Goal: Task Accomplishment & Management: Manage account settings

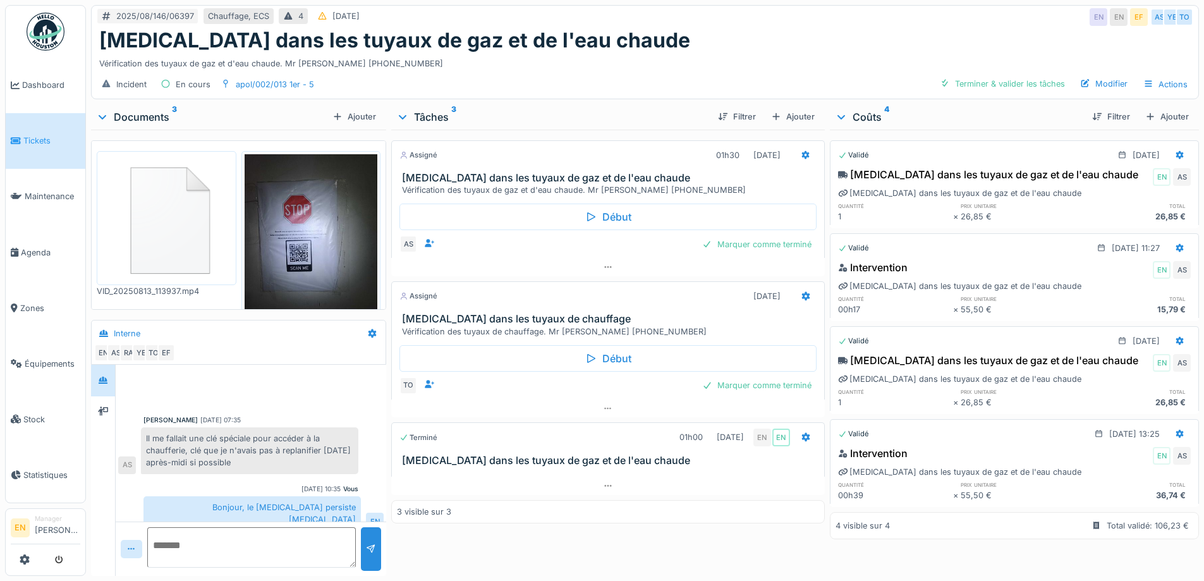
scroll to position [59, 0]
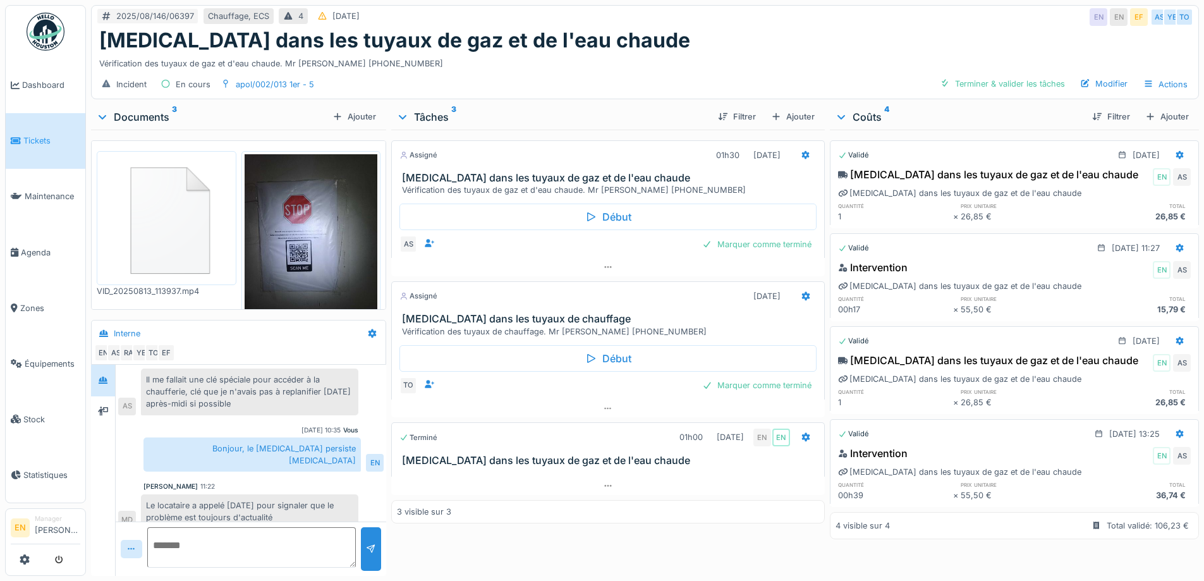
click at [612, 73] on div "Incident En cours apol/002/013 1er - 5 Terminer & valider les tâches Modifier A…" at bounding box center [645, 84] width 1106 height 28
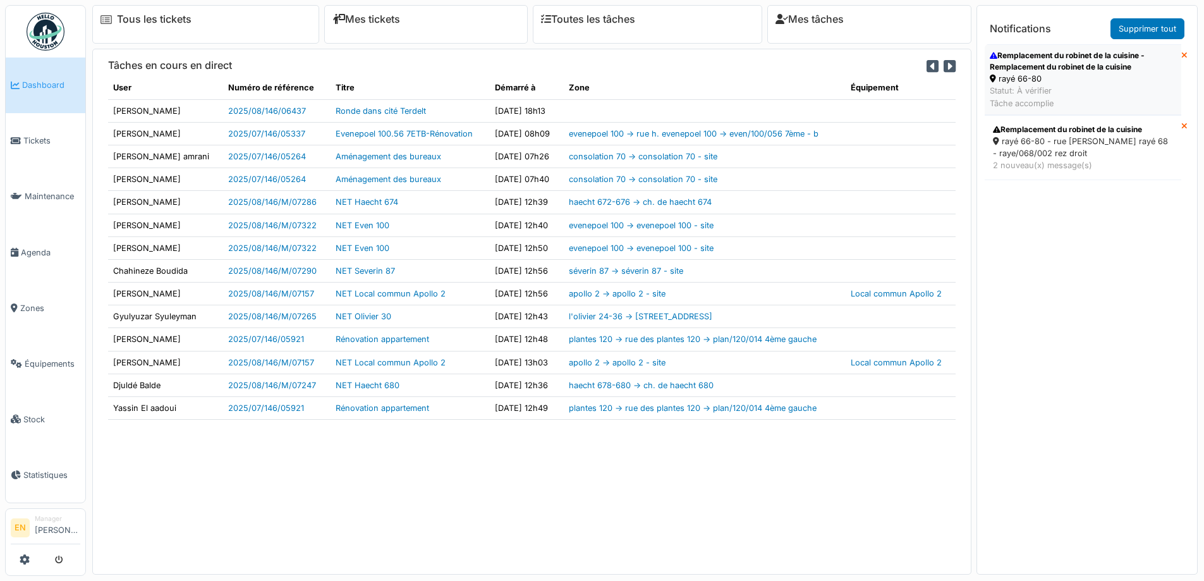
click at [1034, 70] on div "Remplacement du robinet de la cuisine - Remplacement du robinet de la cuisine" at bounding box center [1082, 61] width 186 height 23
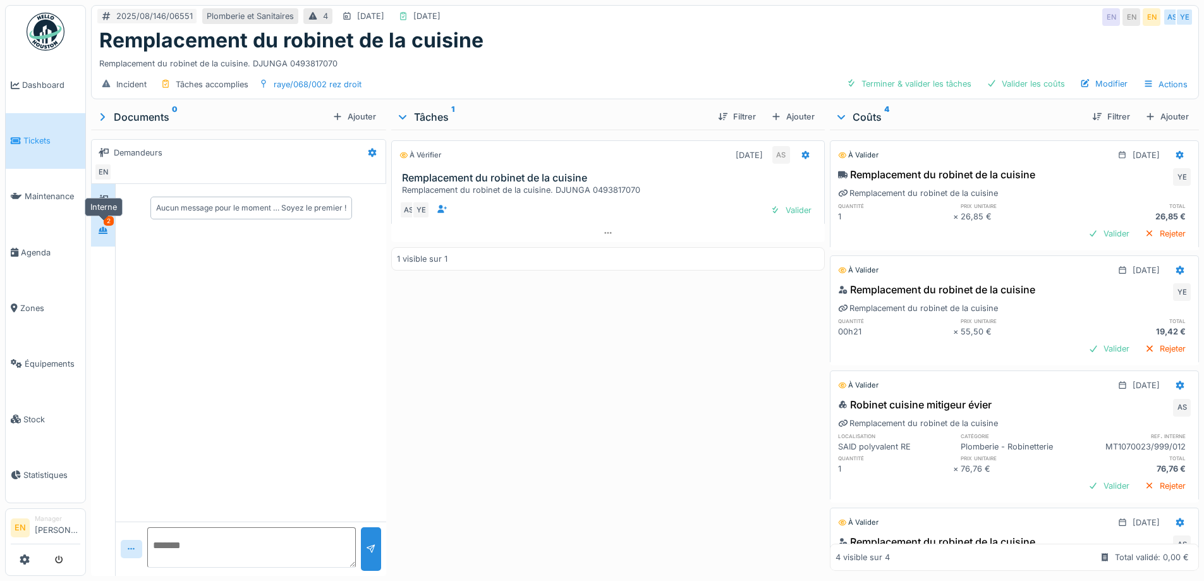
click at [94, 229] on div at bounding box center [103, 230] width 19 height 16
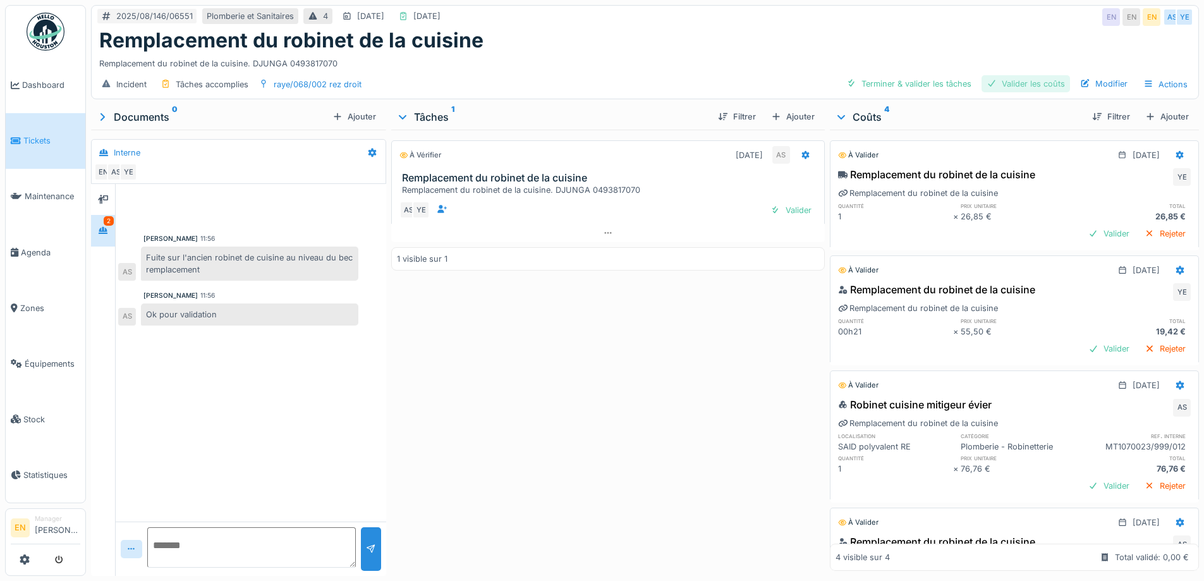
click at [1027, 80] on div "Valider les coûts" at bounding box center [1025, 83] width 88 height 17
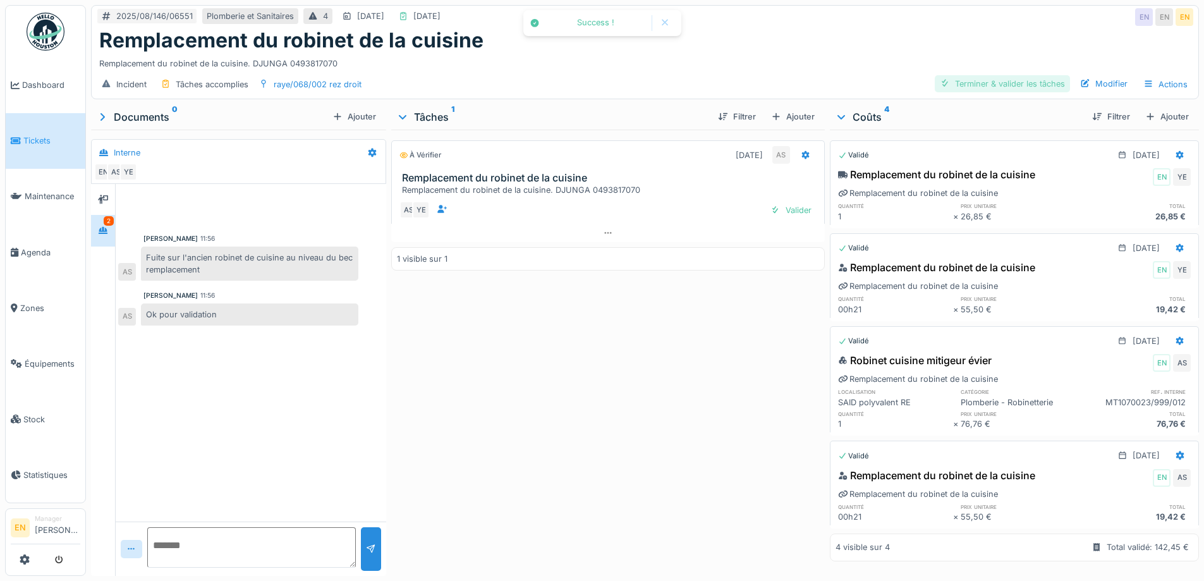
click at [976, 85] on div "Terminer & valider les tâches" at bounding box center [1002, 83] width 135 height 17
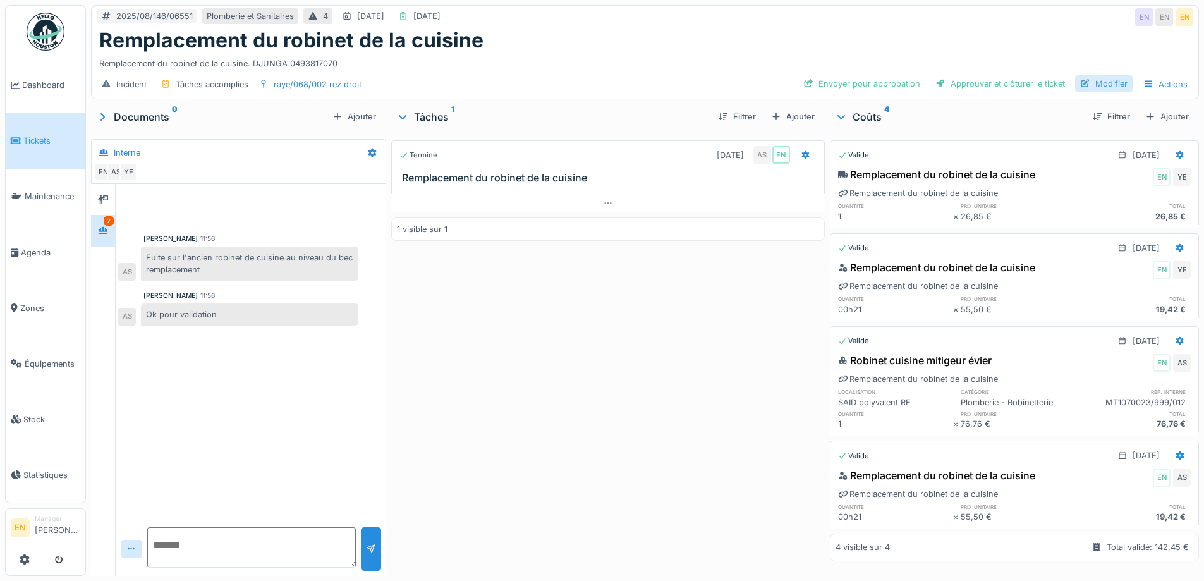
click at [1094, 85] on div "Modifier" at bounding box center [1103, 83] width 57 height 17
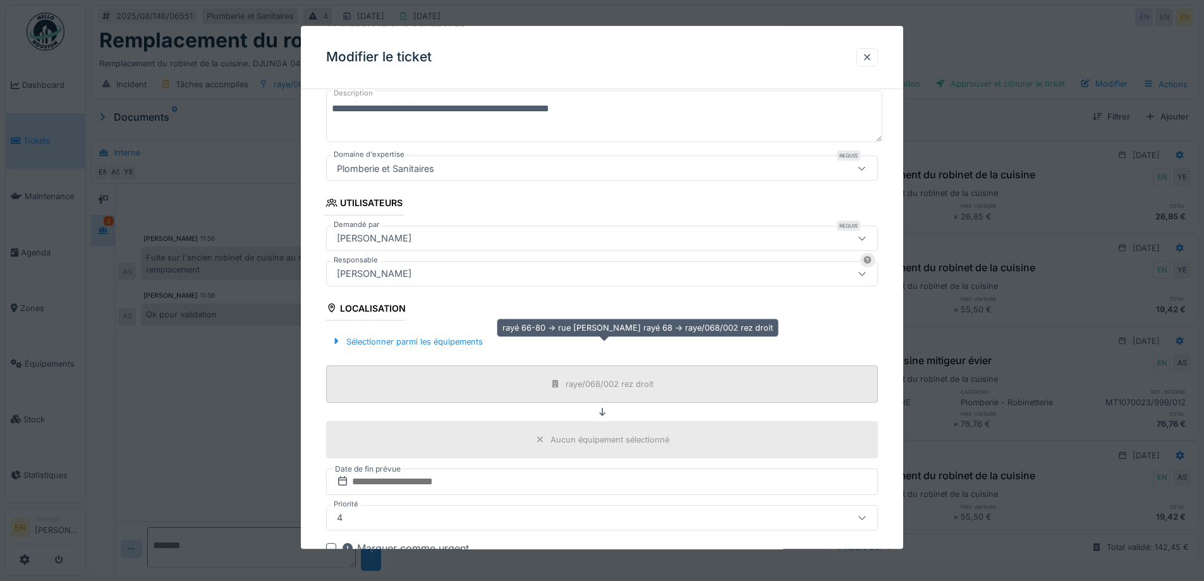
scroll to position [190, 0]
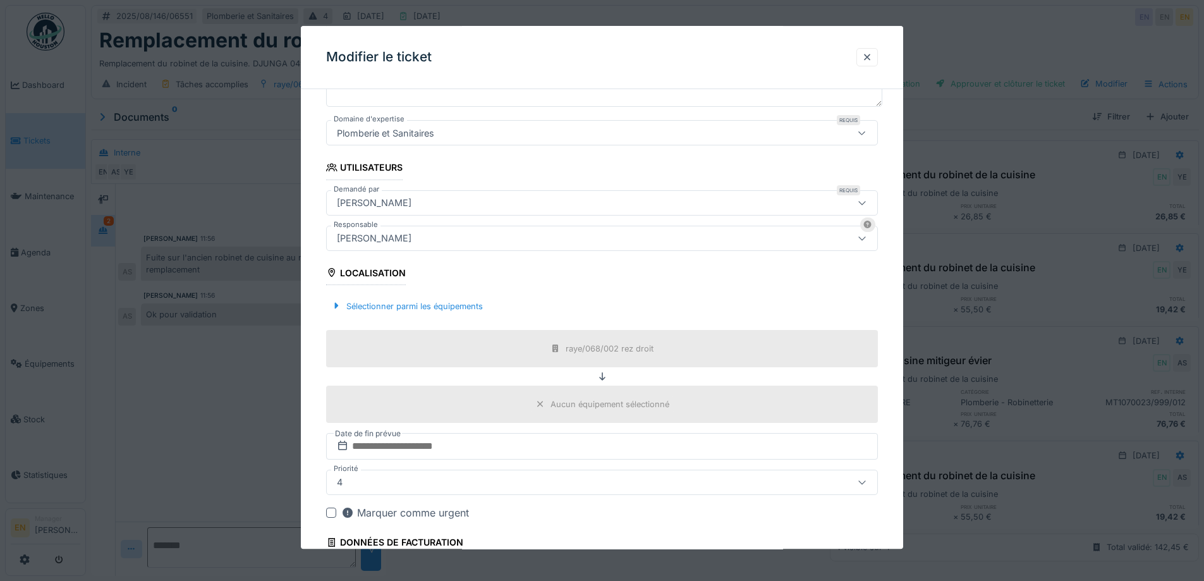
click at [459, 241] on div "[PERSON_NAME]" at bounding box center [570, 238] width 476 height 14
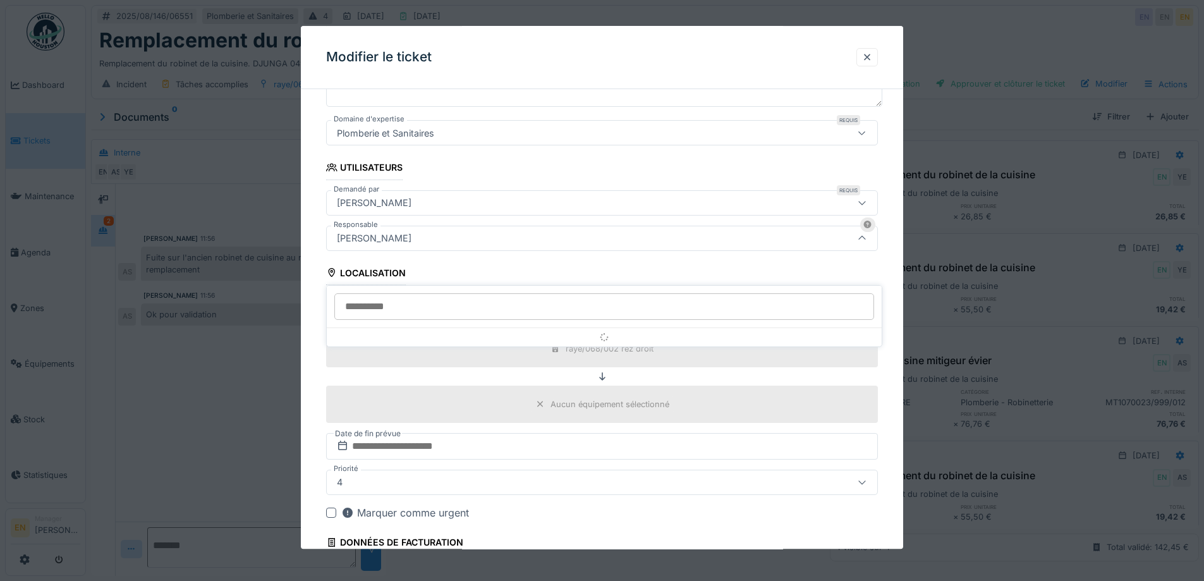
scroll to position [140, 0]
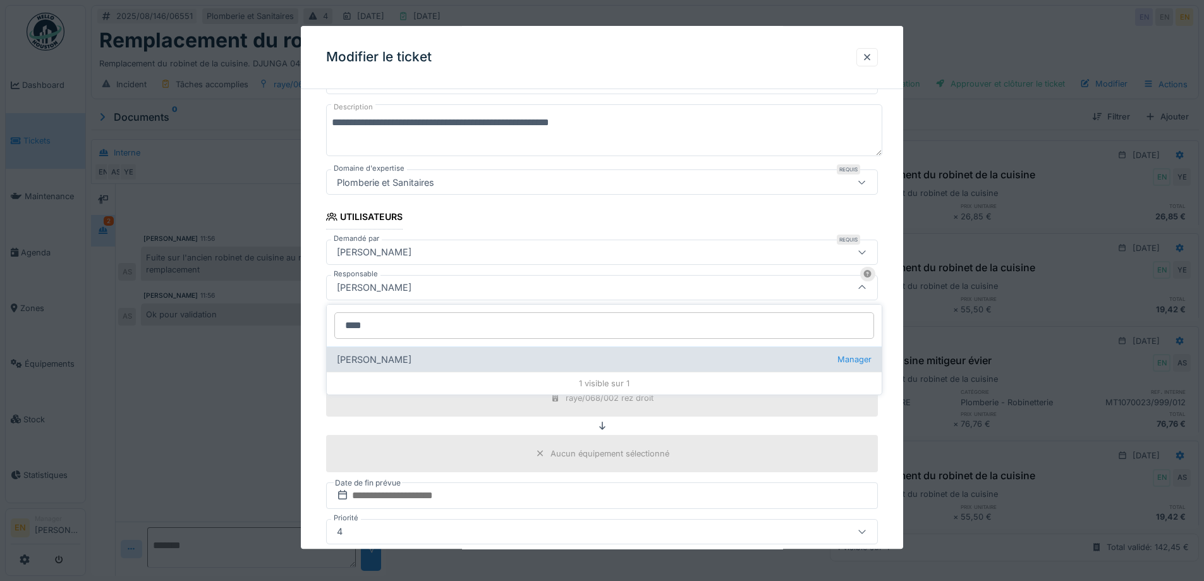
type input "****"
click at [424, 358] on div "Christian Bassette Manager" at bounding box center [604, 358] width 555 height 25
type input "****"
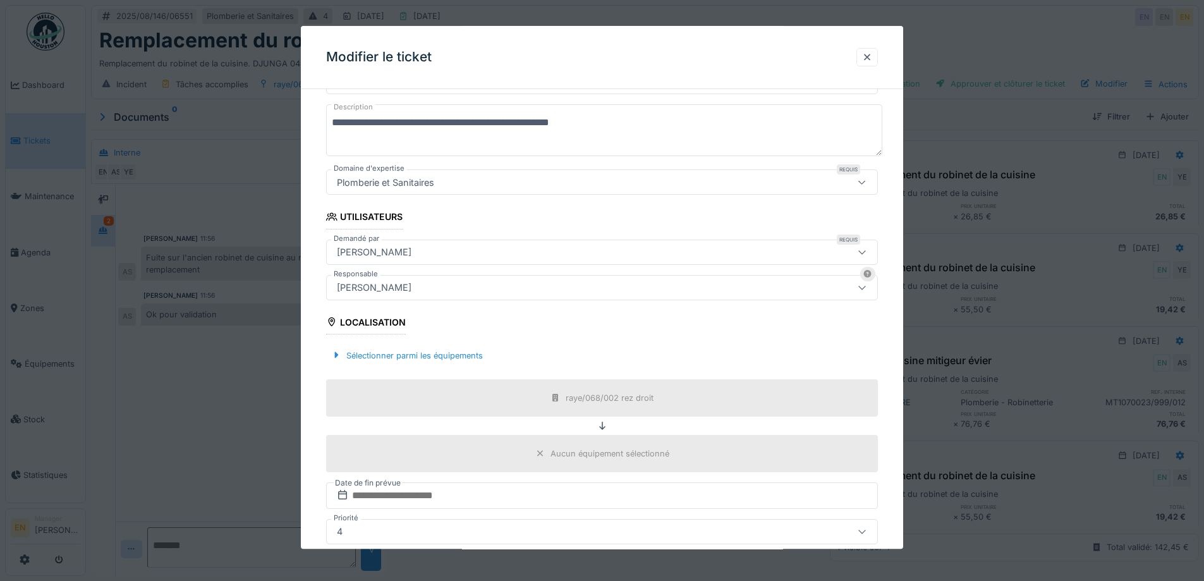
click at [845, 337] on div "Sélectionner parmi les équipements" at bounding box center [602, 355] width 552 height 37
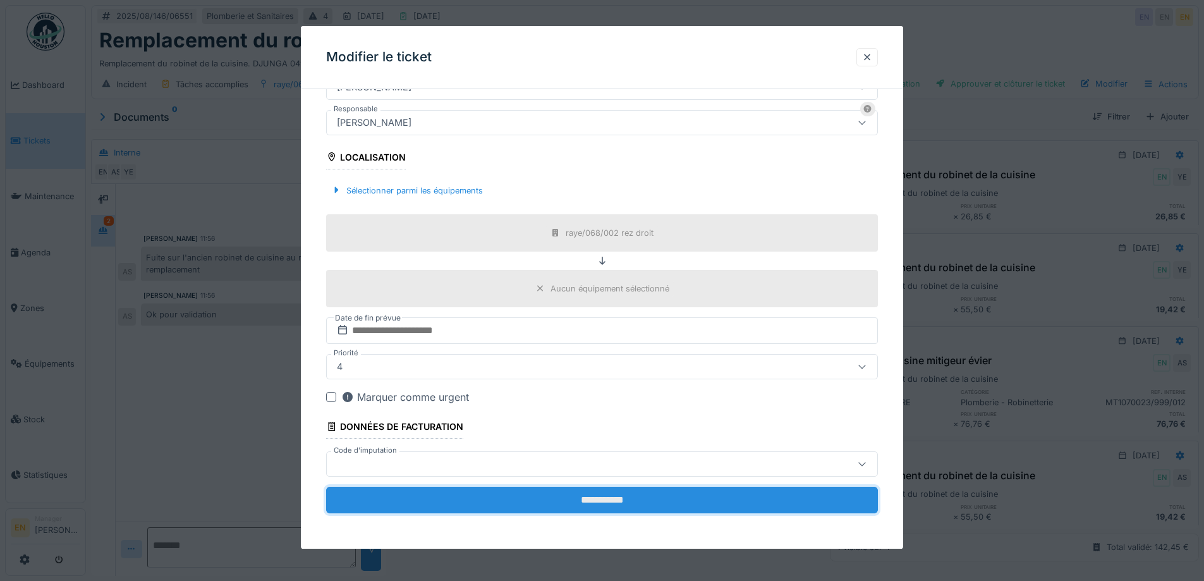
click at [614, 495] on input "**********" at bounding box center [602, 500] width 552 height 27
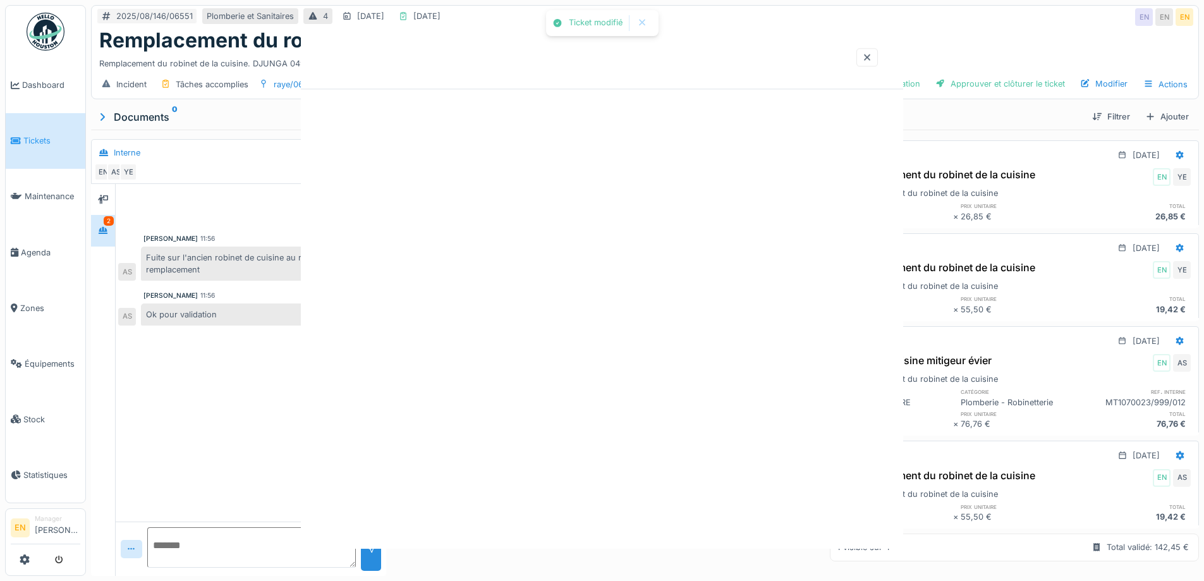
scroll to position [0, 0]
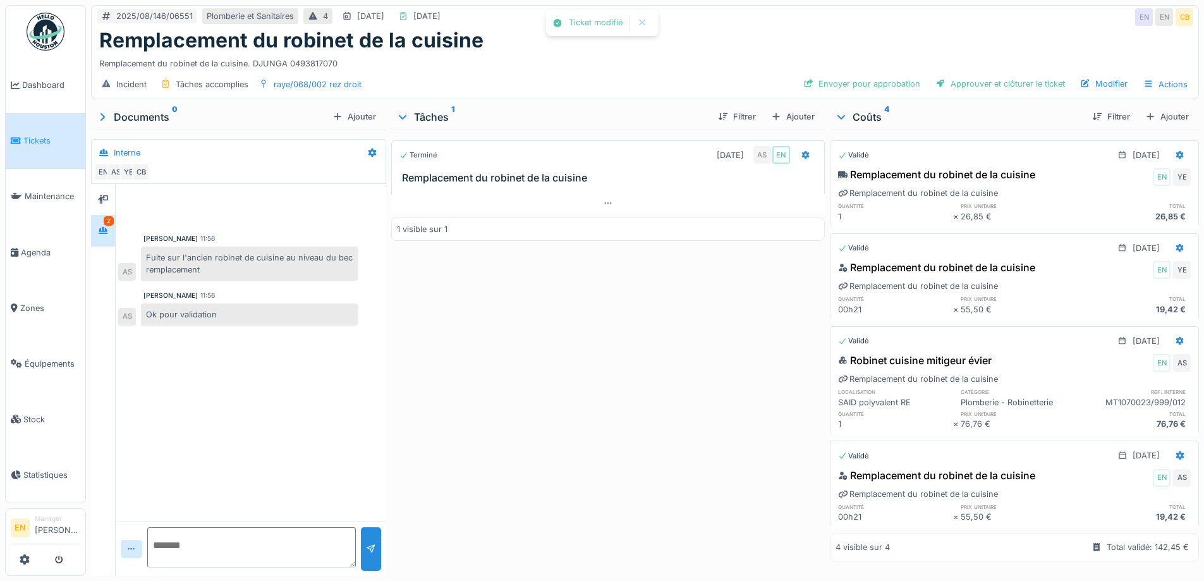
drag, startPoint x: 645, startPoint y: 399, endPoint x: 634, endPoint y: 397, distance: 10.4
click at [641, 399] on div "Terminé 20/08/2025 AS EN Remplacement du robinet de la cuisine 1 visible sur 1" at bounding box center [607, 350] width 433 height 441
click at [862, 77] on div "Envoyer pour approbation" at bounding box center [861, 83] width 127 height 17
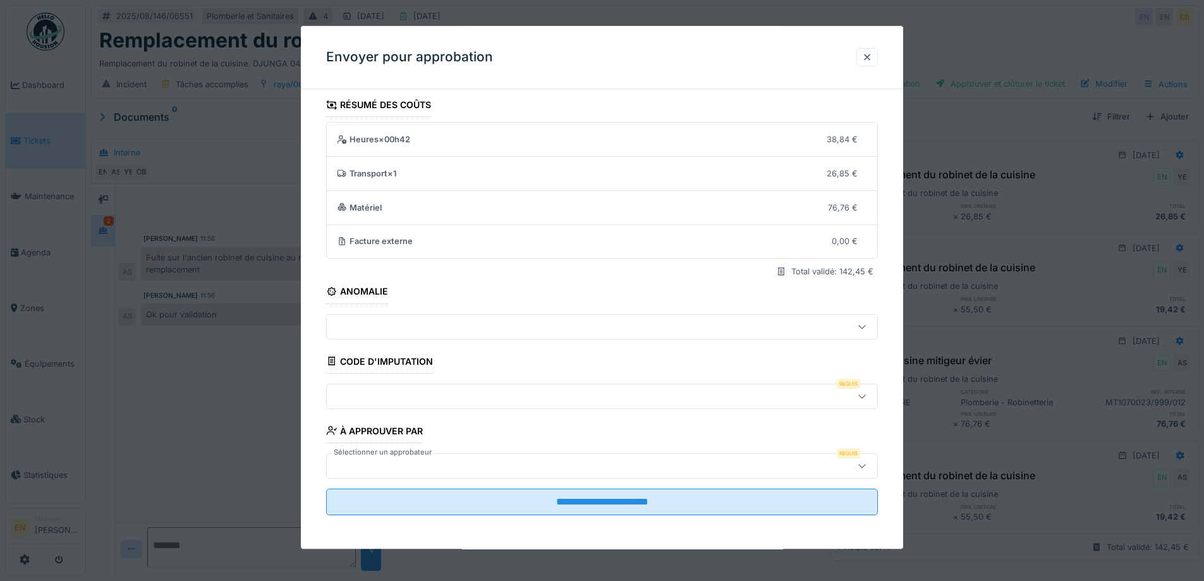
scroll to position [8, 0]
click at [867, 395] on icon at bounding box center [862, 394] width 10 height 8
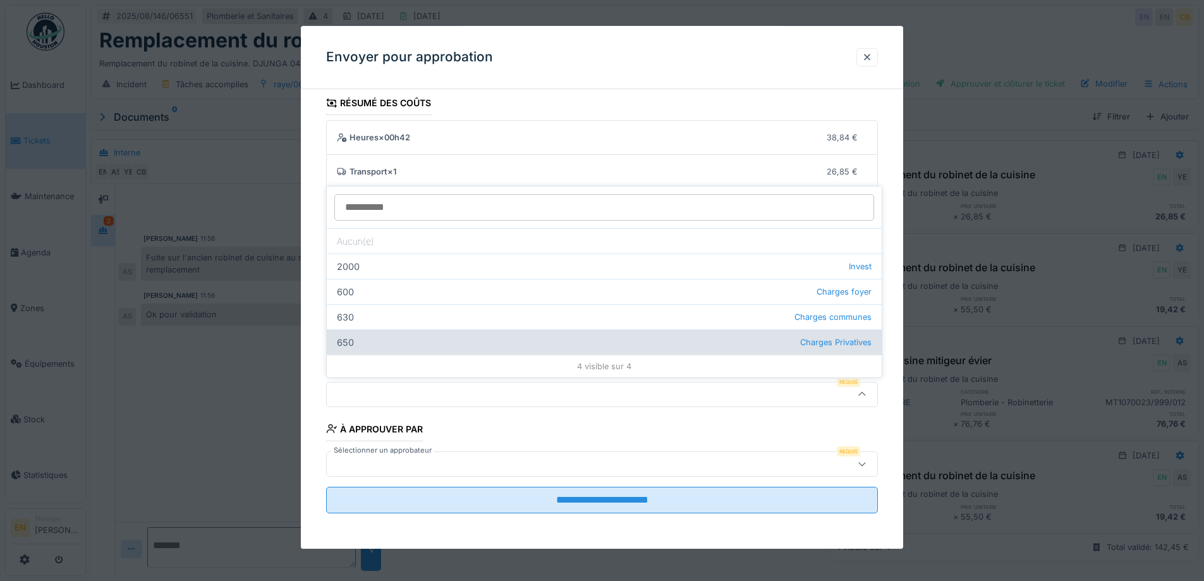
click at [368, 351] on div "650 Charges Privatives" at bounding box center [604, 341] width 555 height 25
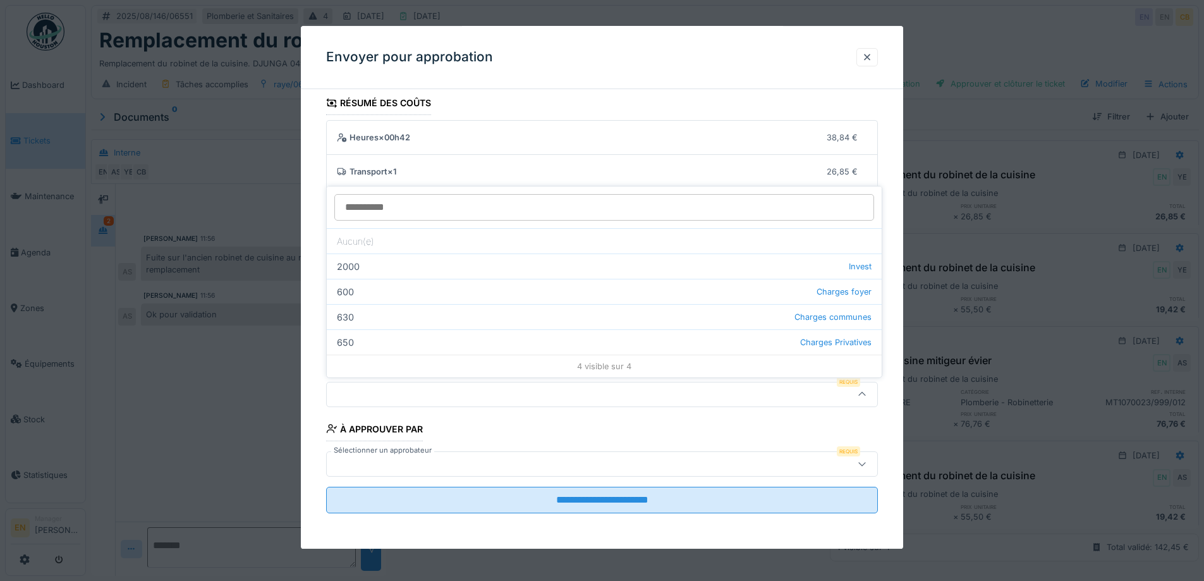
type input "***"
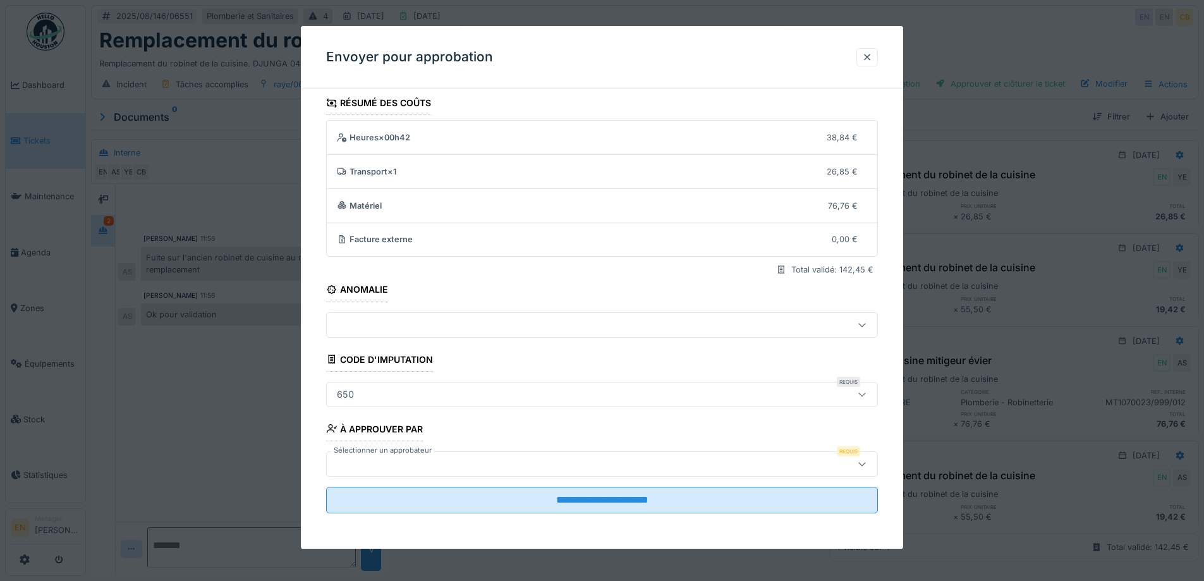
scroll to position [9, 0]
click at [867, 461] on icon at bounding box center [862, 463] width 10 height 8
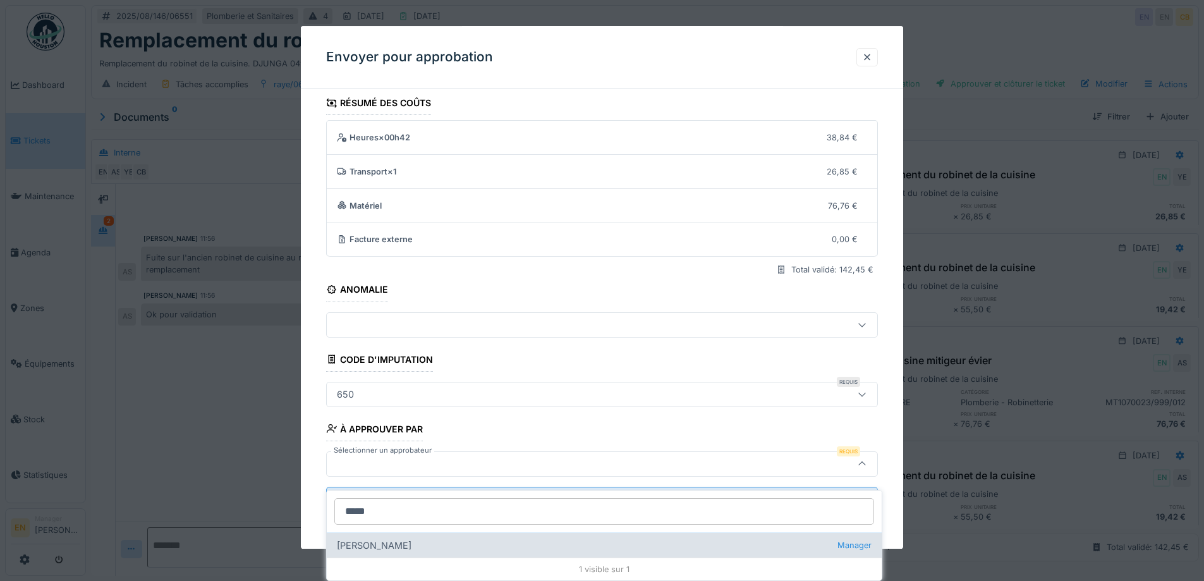
type input "*****"
click at [390, 538] on div "Christian Bassette Manager" at bounding box center [604, 544] width 555 height 25
type input "****"
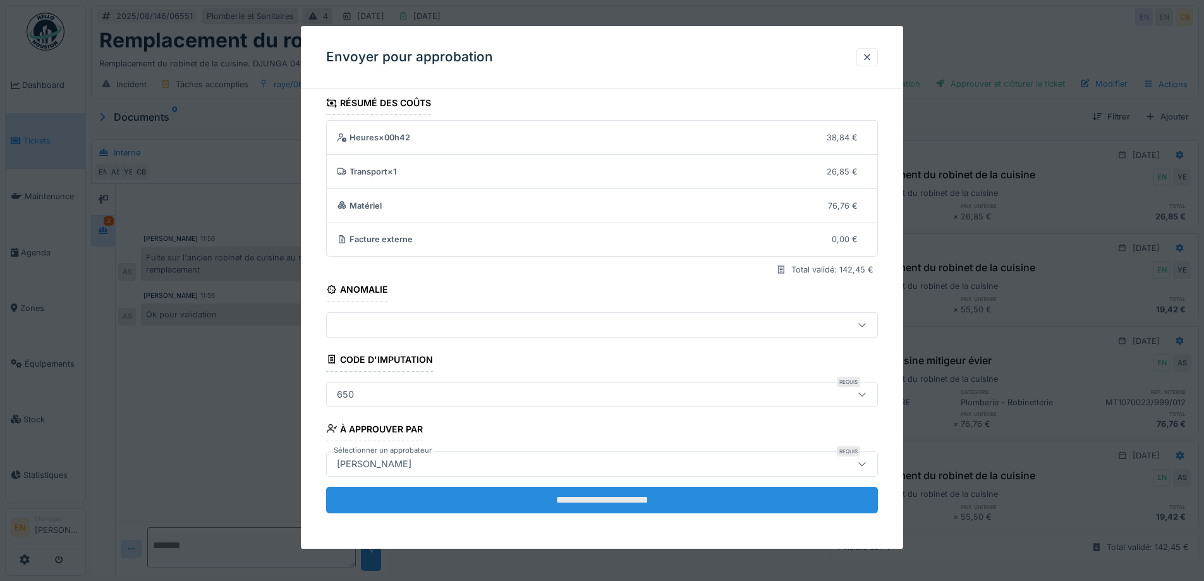
click at [602, 501] on input "**********" at bounding box center [602, 500] width 552 height 27
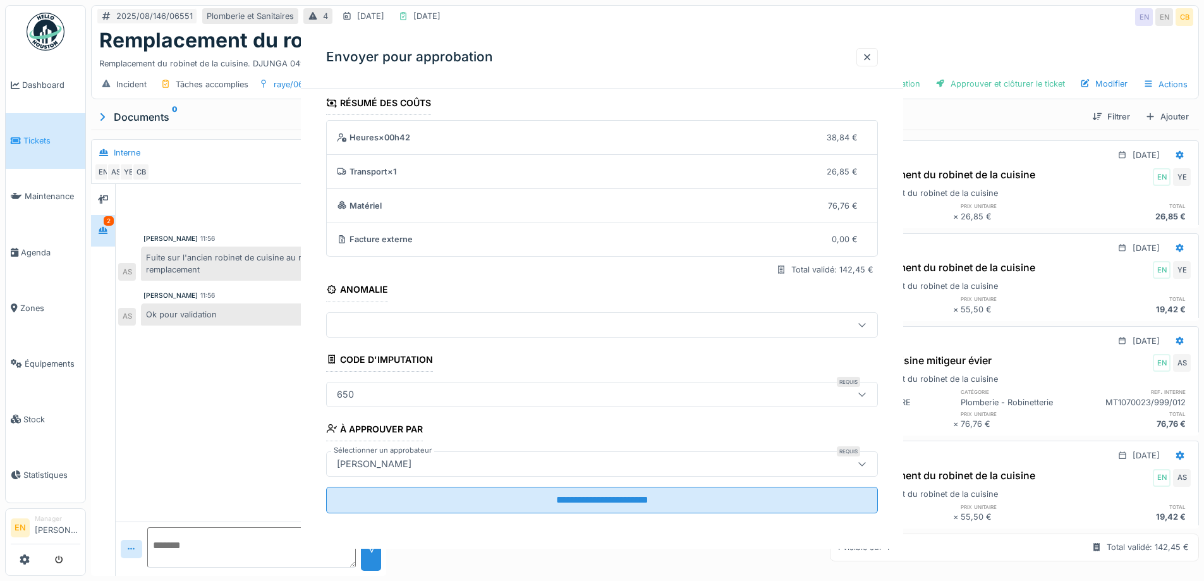
scroll to position [0, 0]
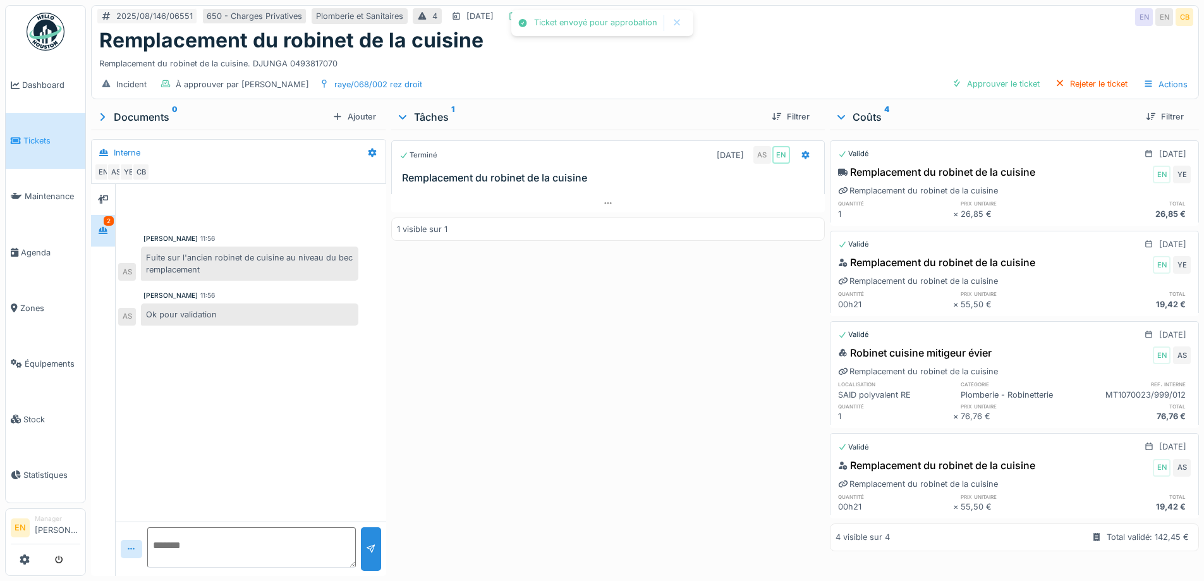
click at [552, 400] on div "Terminé 20/08/2025 AS EN Remplacement du robinet de la cuisine 1 visible sur 1" at bounding box center [607, 350] width 433 height 441
click at [506, 370] on div "Terminé 20/08/2025 AS EN Remplacement du robinet de la cuisine 1 visible sur 1" at bounding box center [607, 350] width 433 height 441
click at [902, 35] on div "Remplacement du robinet de la cuisine" at bounding box center [644, 40] width 1091 height 24
click at [44, 29] on img at bounding box center [46, 32] width 38 height 38
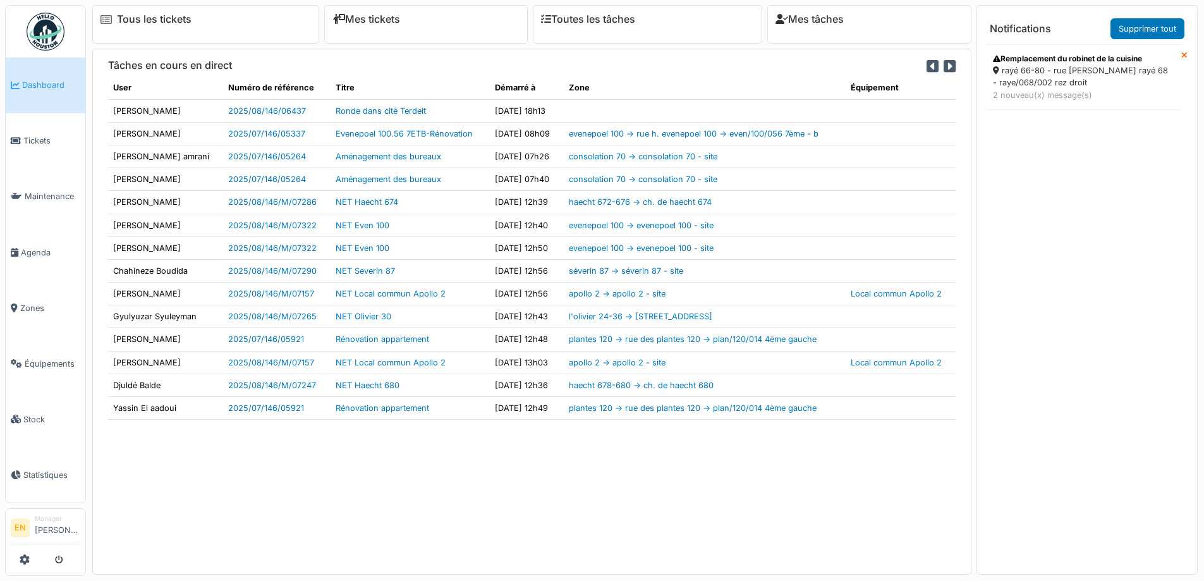
click at [1033, 85] on div "rayé 66-80 - rue j. rayé 68 - raye/068/002 rez droit" at bounding box center [1083, 76] width 180 height 24
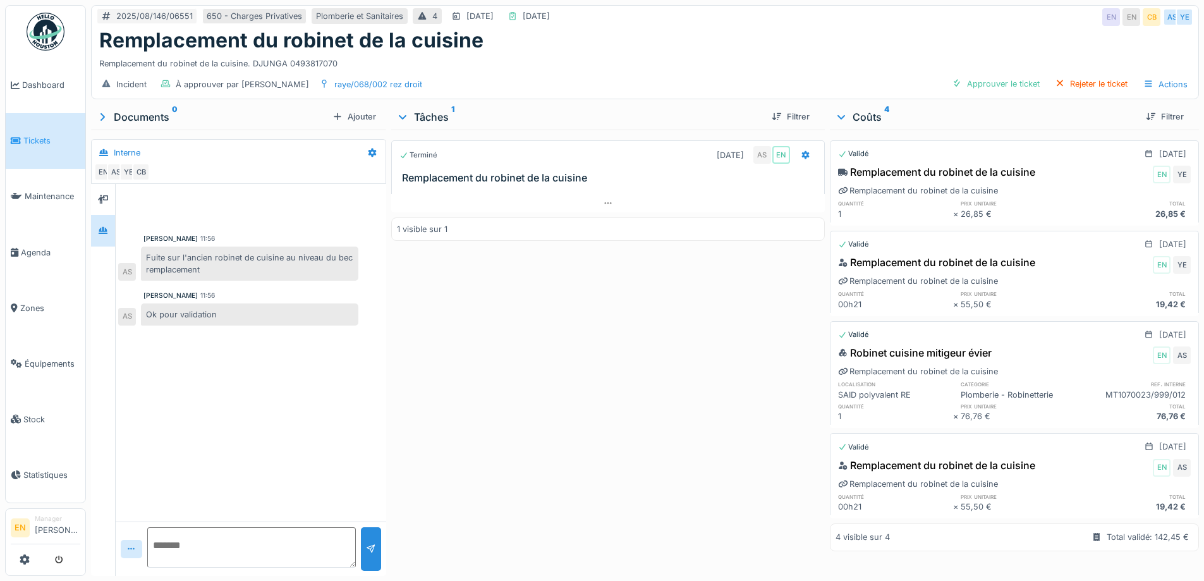
click at [664, 399] on div "Terminé [DATE] AS EN Remplacement du robinet de la cuisine 1 visible sur 1" at bounding box center [607, 350] width 433 height 441
click at [628, 380] on div "Terminé 20/08/2025 AS EN Remplacement du robinet de la cuisine 1 visible sur 1" at bounding box center [607, 350] width 433 height 441
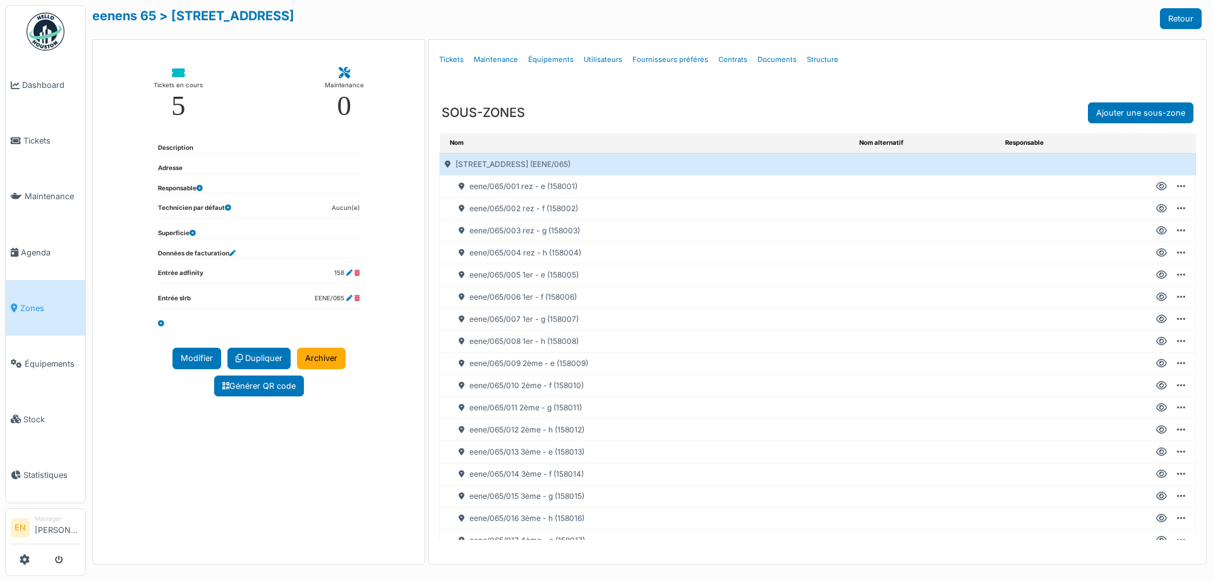
scroll to position [139, 0]
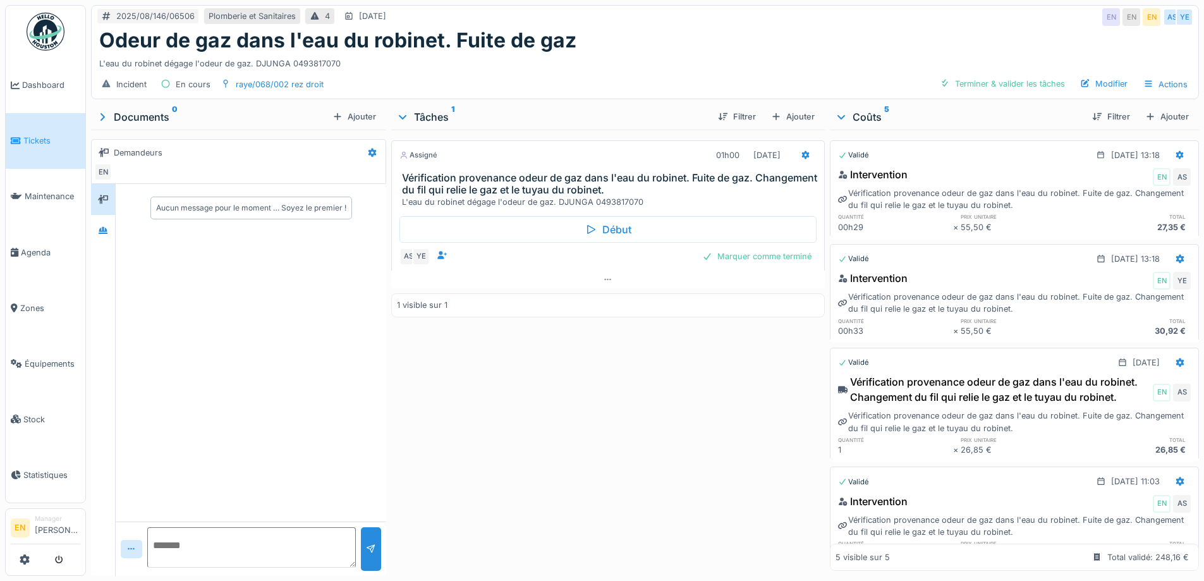
click at [504, 554] on div "Assigné 01h00 [DATE] Vérification provenance odeur de gaz dans l'eau du robinet…" at bounding box center [607, 350] width 433 height 441
click at [526, 454] on div "Assigné 01h00 [DATE] Vérification provenance odeur de gaz dans l'eau du robinet…" at bounding box center [607, 350] width 433 height 441
click at [591, 452] on div "Assigné 01h00 [DATE] Vérification provenance odeur de gaz dans l'eau du robinet…" at bounding box center [607, 350] width 433 height 441
click at [600, 452] on div "Assigné 01h00 19/08/2025 Vérification provenance odeur de gaz dans l'eau du rob…" at bounding box center [607, 350] width 433 height 441
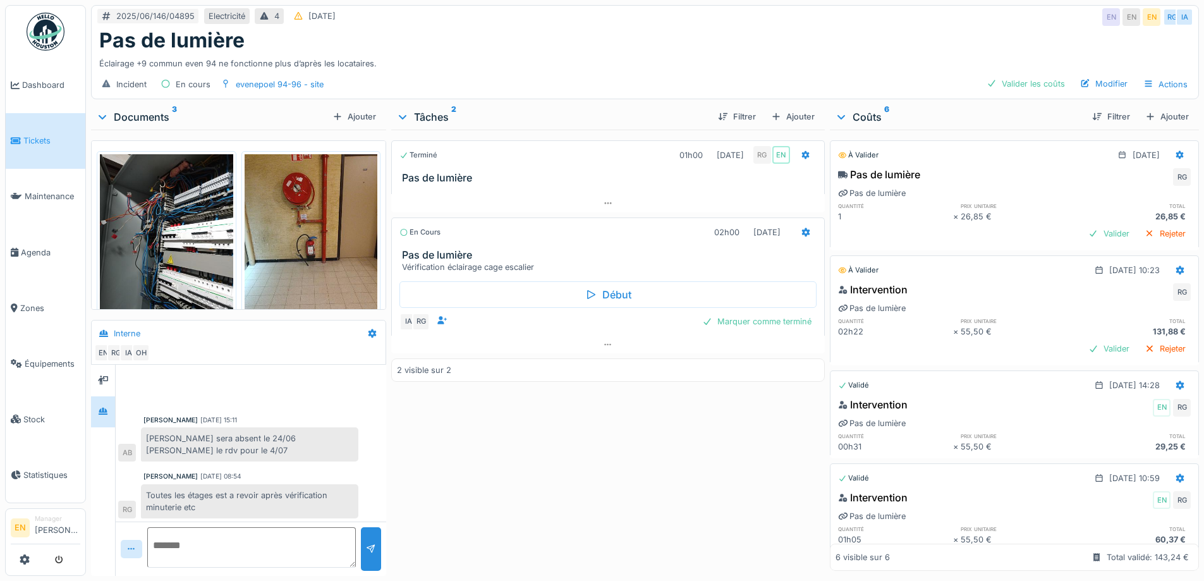
scroll to position [241, 0]
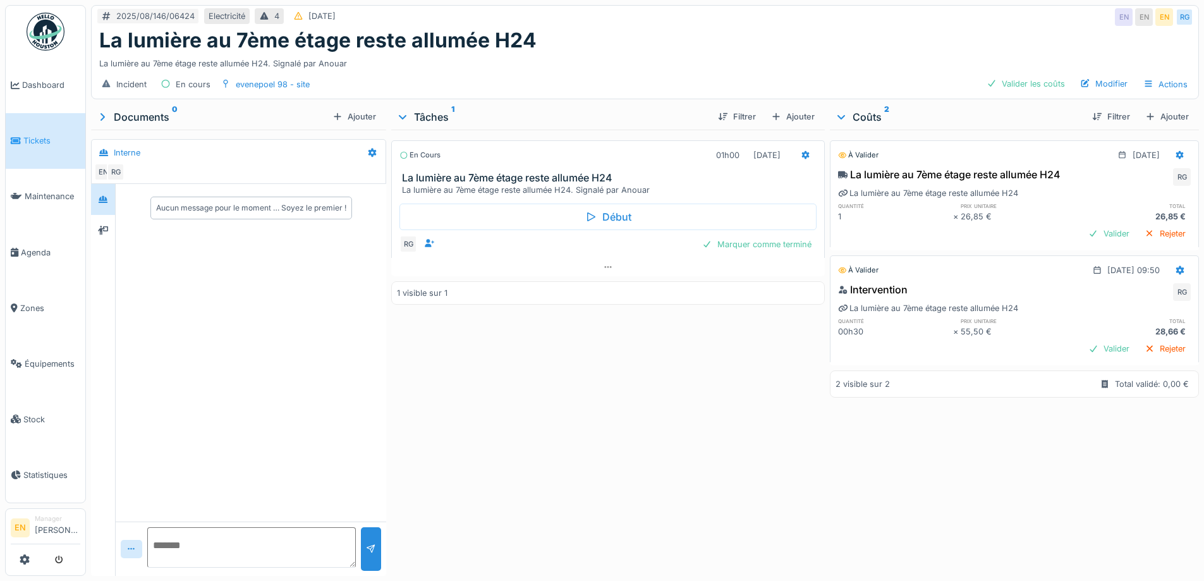
drag, startPoint x: 555, startPoint y: 451, endPoint x: 572, endPoint y: 421, distance: 33.9
click at [557, 451] on div "En cours 01h00 [DATE] La lumière au 7ème étage reste allumée H24 La lumière au …" at bounding box center [607, 350] width 433 height 441
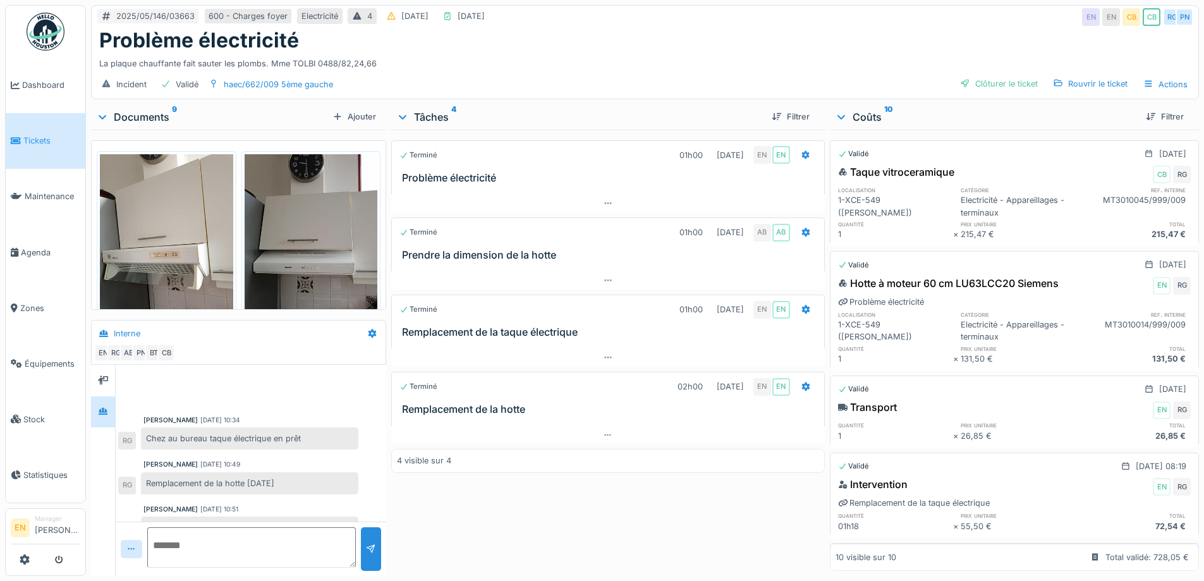
scroll to position [262, 0]
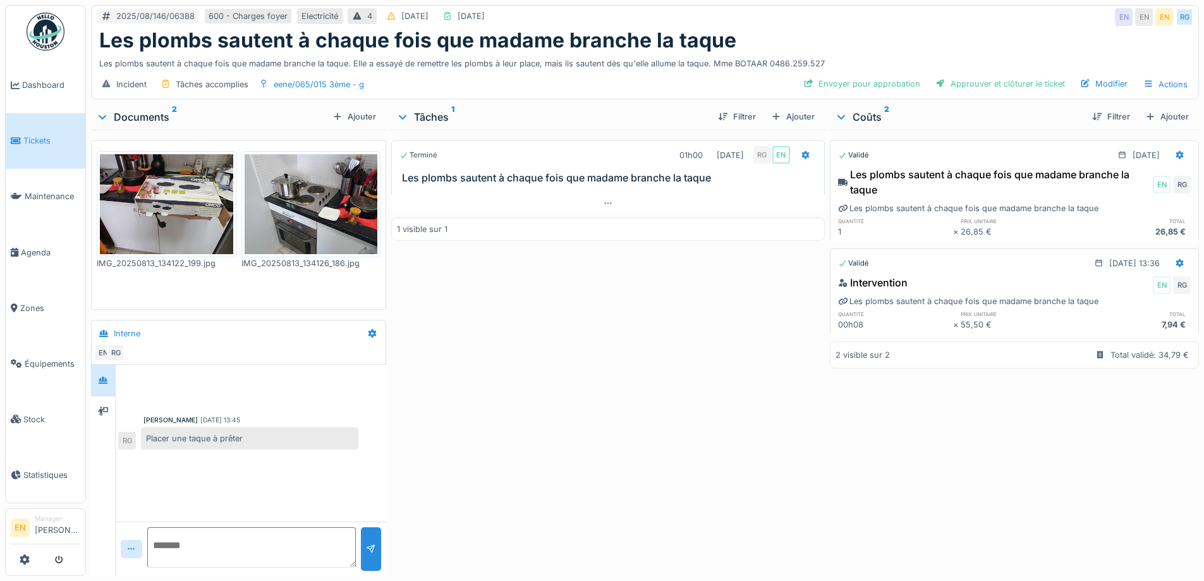
drag, startPoint x: 504, startPoint y: 447, endPoint x: 519, endPoint y: 435, distance: 19.3
click at [508, 441] on div "Terminé 01h00 13/08/2025 RG EN Les plombs sautent à chaque fois que madame bran…" at bounding box center [607, 350] width 433 height 441
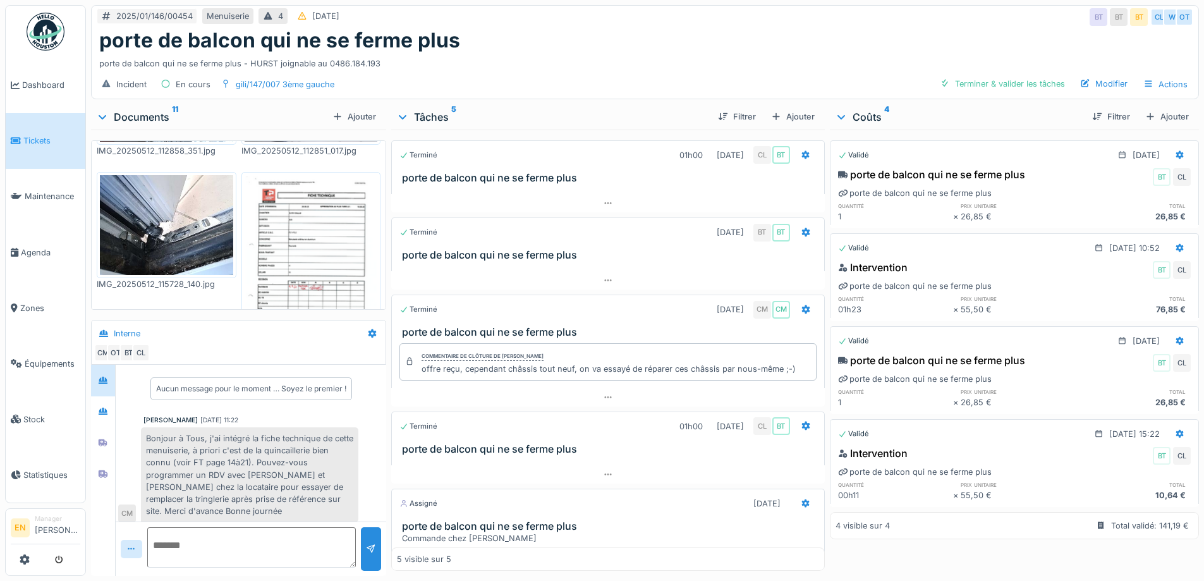
scroll to position [82, 0]
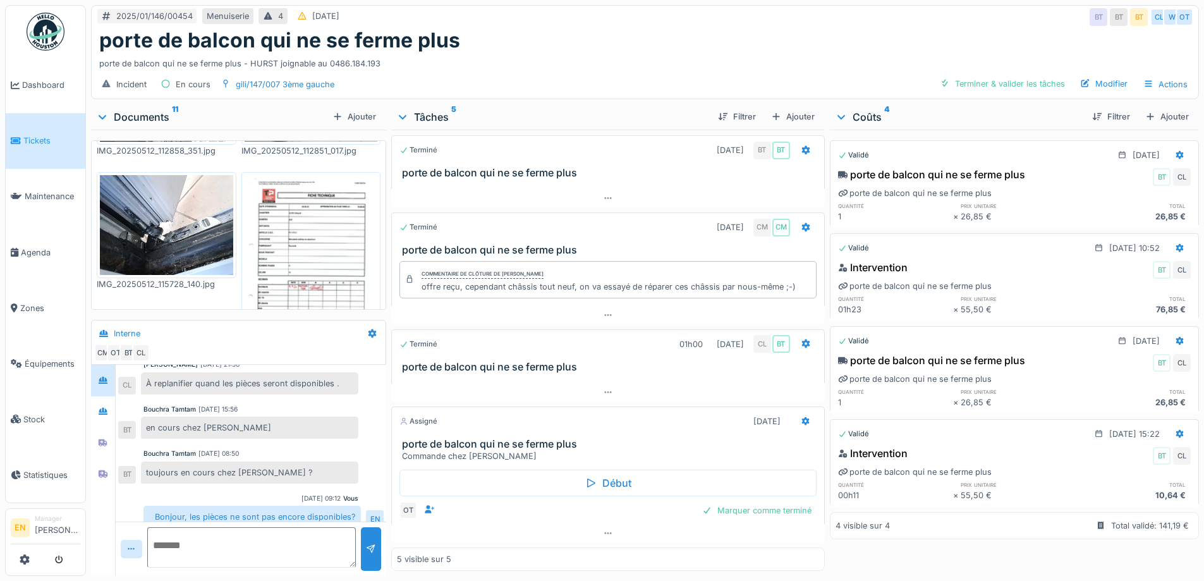
click at [660, 42] on div "porte de balcon qui ne se ferme plus" at bounding box center [644, 40] width 1091 height 24
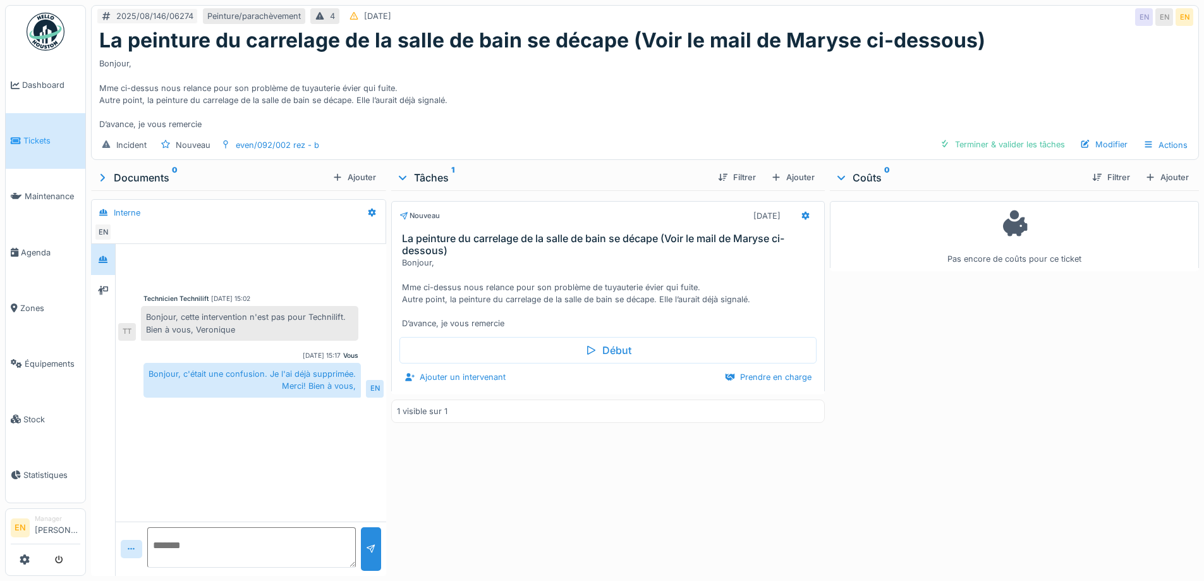
scroll to position [9, 0]
click at [584, 483] on div "Nouveau [DATE] La peinture du carrelage de la salle de bain se décape (Voir le …" at bounding box center [607, 380] width 433 height 380
click at [579, 483] on div "Nouveau [DATE] La peinture du carrelage de la salle de bain se décape (Voir le …" at bounding box center [607, 380] width 433 height 380
click at [527, 106] on div "Bonjour, Mme ci-dessus nous relance pour son problème de tuyauterie évier qui f…" at bounding box center [644, 91] width 1091 height 78
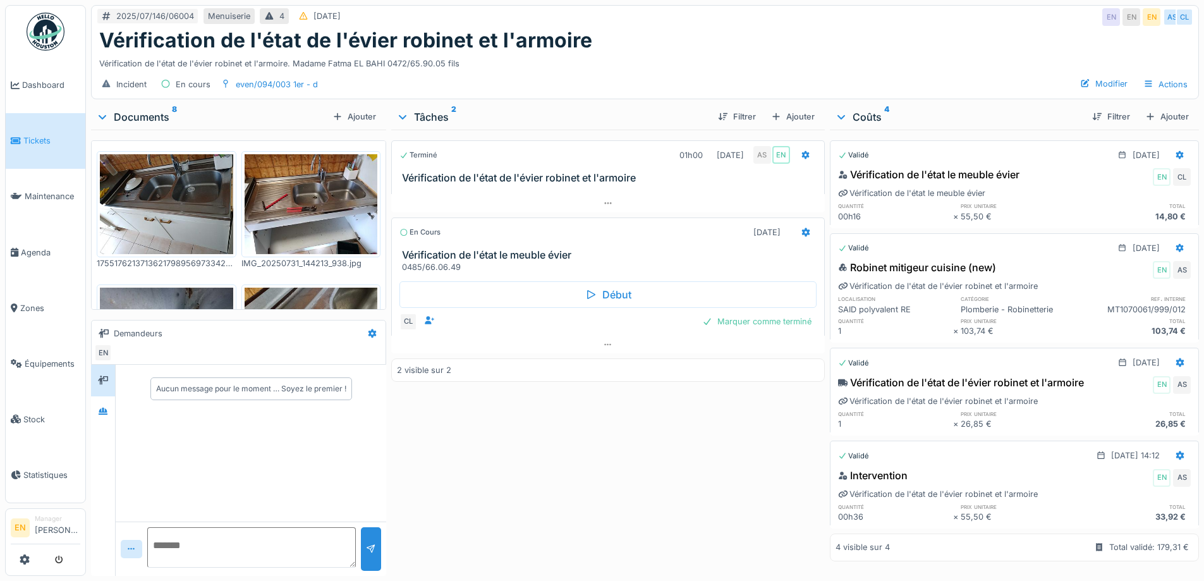
click at [604, 464] on div "Terminé 01h00 31/07/2025 AS EN Vérification de l'état de l'évier robinet et l'a…" at bounding box center [607, 350] width 433 height 441
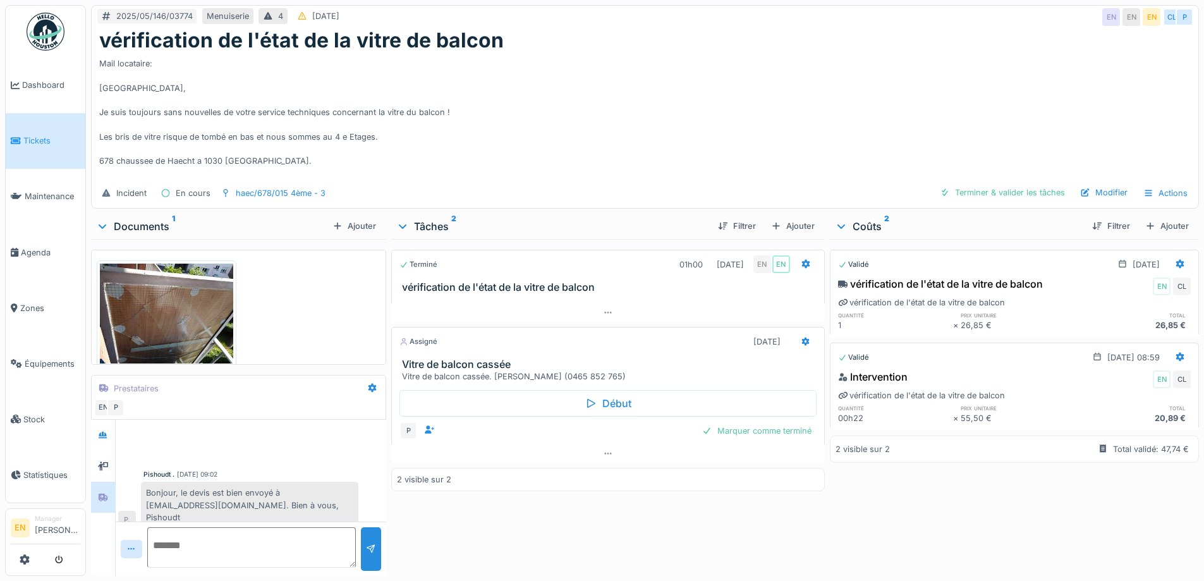
scroll to position [63, 0]
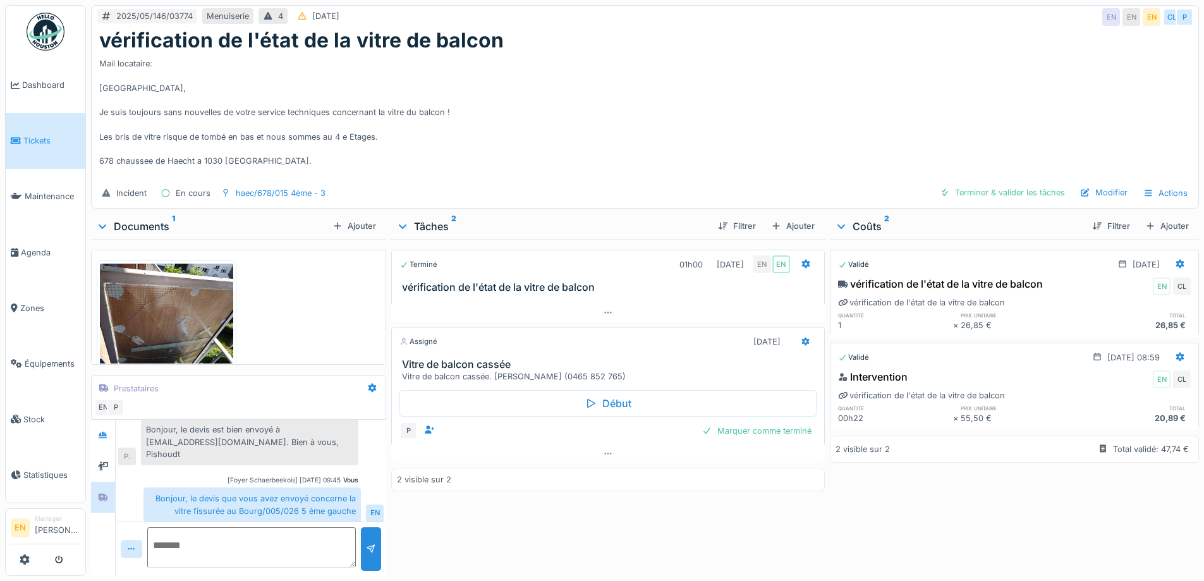
click at [577, 109] on div "Mail locataire: Bonjour, Je suis toujours sans nouvelles de votre service techn…" at bounding box center [644, 115] width 1091 height 126
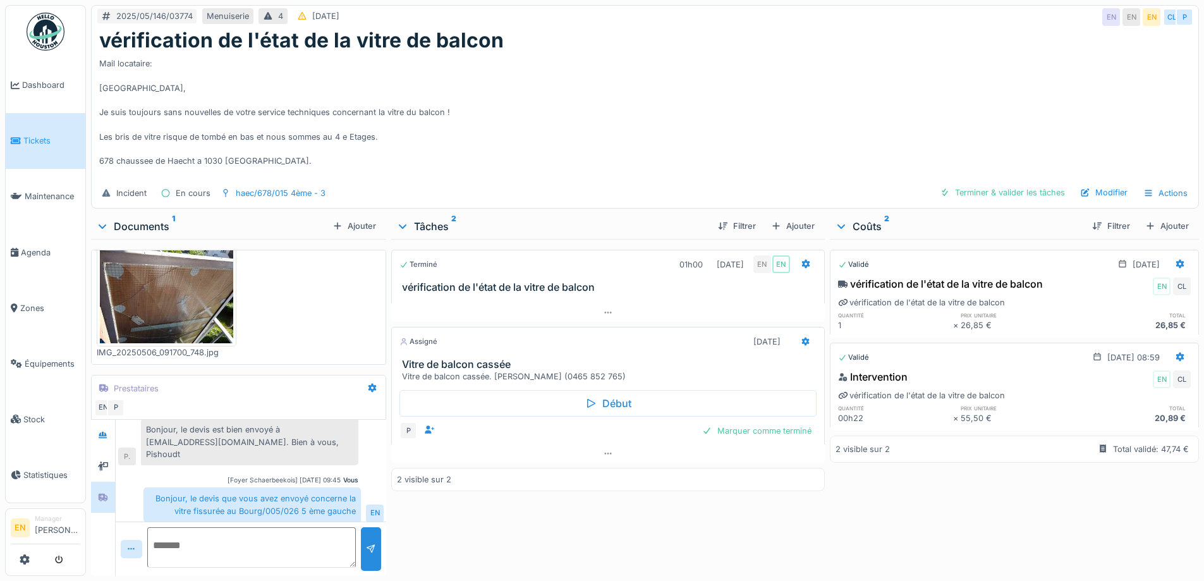
click at [576, 126] on div "Mail locataire: Bonjour, Je suis toujours sans nouvelles de votre service techn…" at bounding box center [644, 115] width 1091 height 126
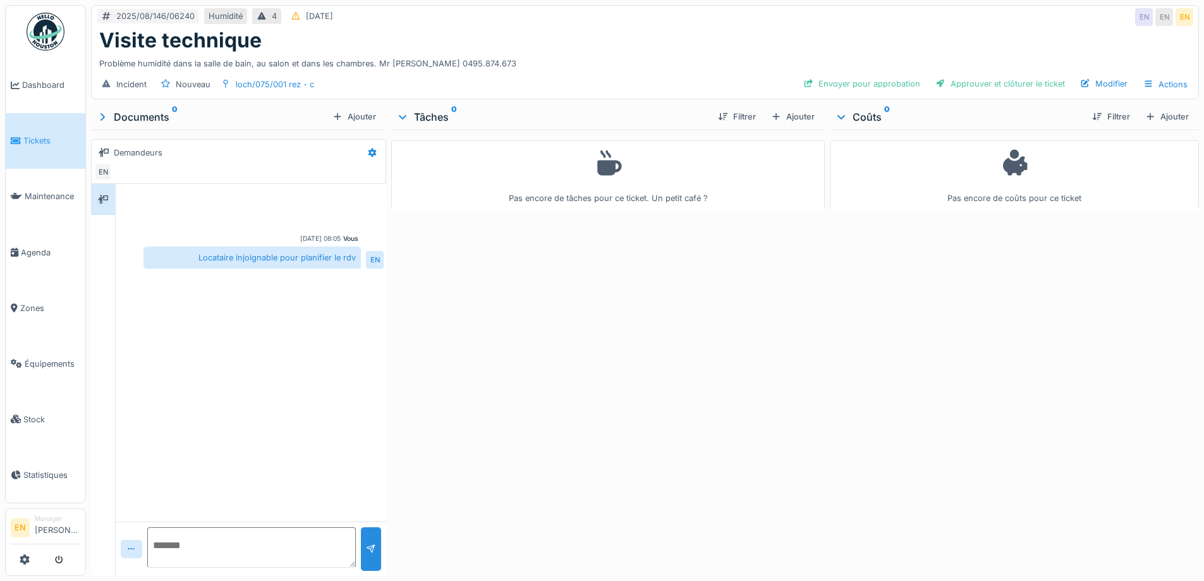
click at [518, 366] on div "Pas encore de tâches pour ce ticket. Un petit café ?" at bounding box center [607, 350] width 433 height 441
click at [570, 342] on div "Pas encore de tâches pour ce ticket. Un petit café ?" at bounding box center [607, 350] width 433 height 441
click at [734, 334] on div "Pas encore de tâches pour ce ticket. Un petit café ?" at bounding box center [607, 350] width 433 height 441
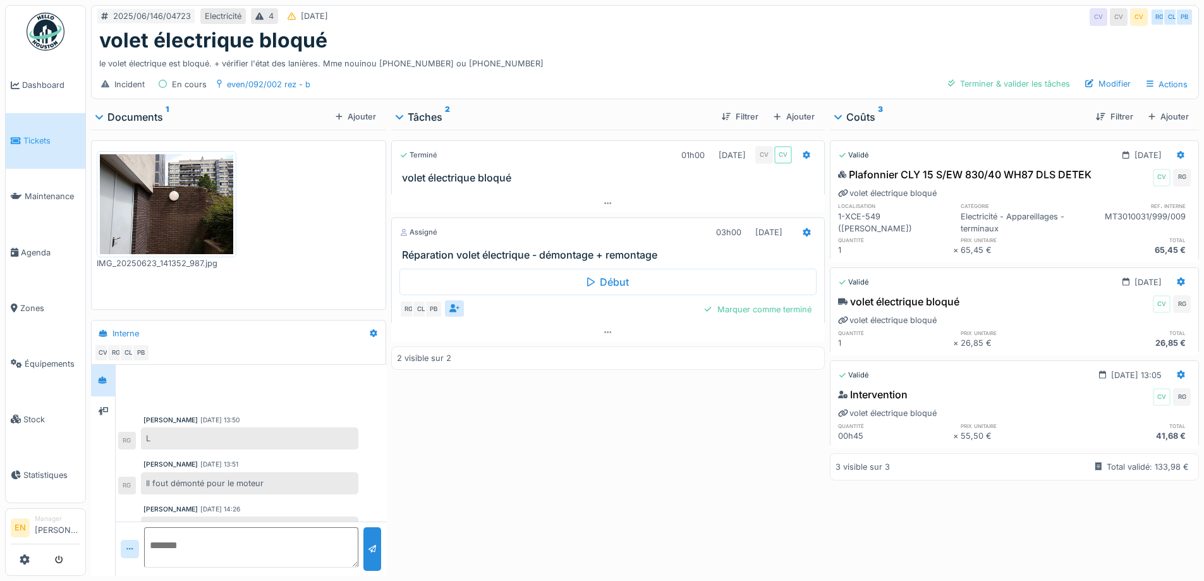
scroll to position [123, 0]
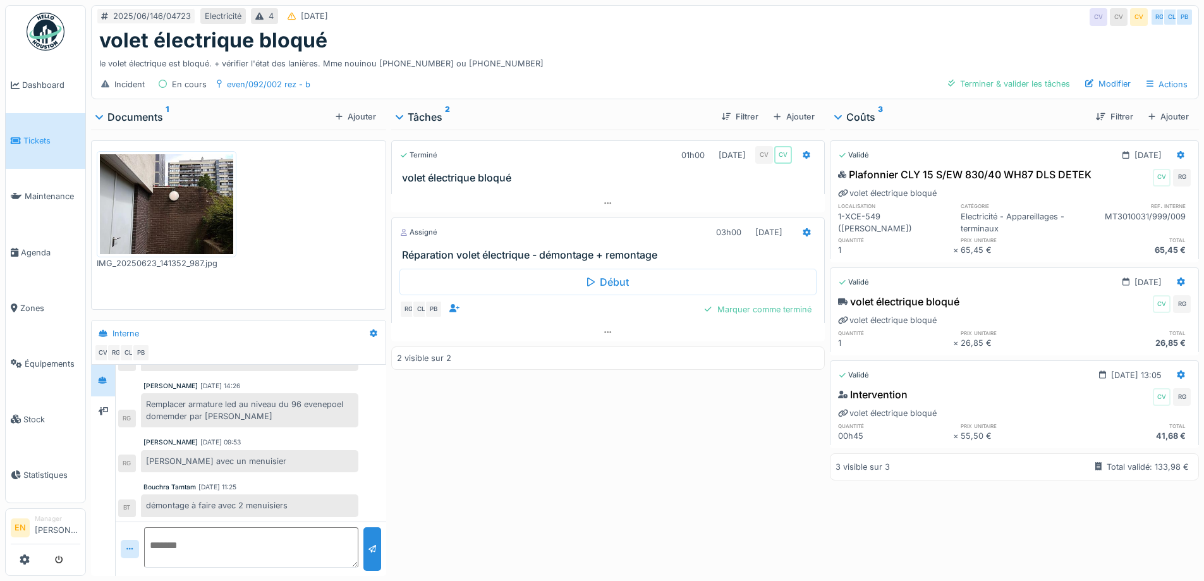
click at [590, 52] on div "le volet électrique est bloqué. + vérifier l'état des lanières. Mme nouinou [PH…" at bounding box center [644, 60] width 1091 height 17
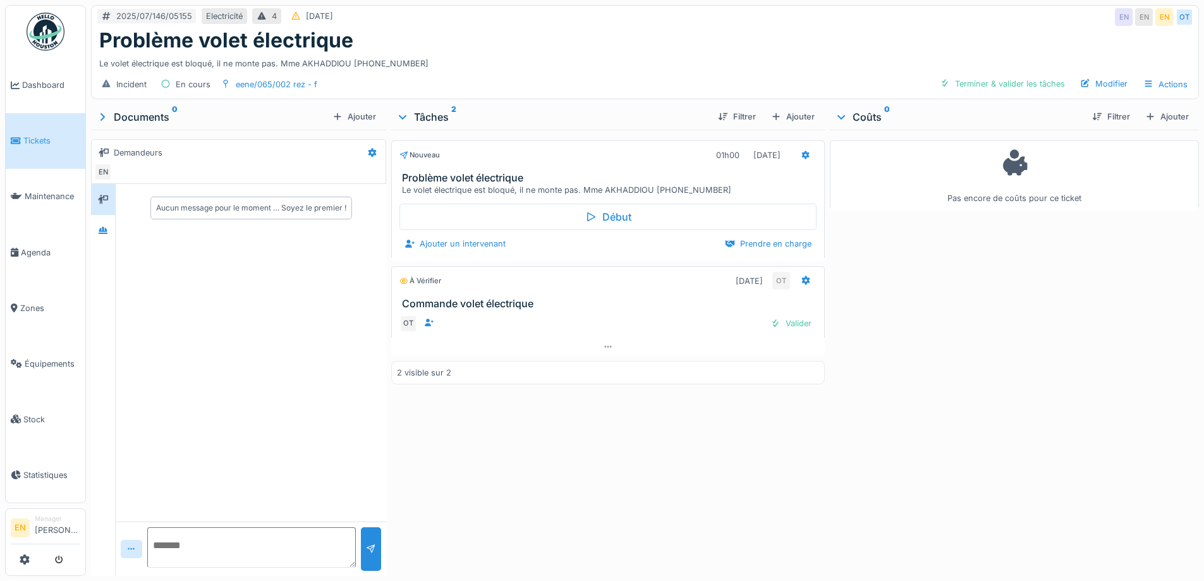
click at [564, 439] on div "Nouveau 01h00 01/07/2025 Problème volet électrique Le volet électrique est bloq…" at bounding box center [607, 350] width 433 height 441
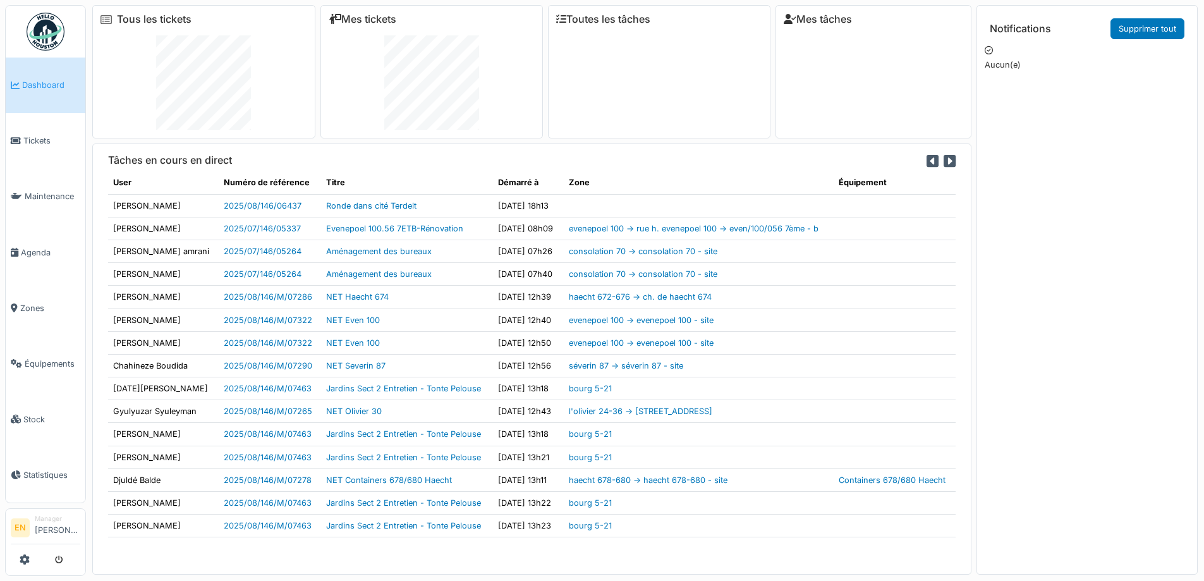
scroll to position [3, 0]
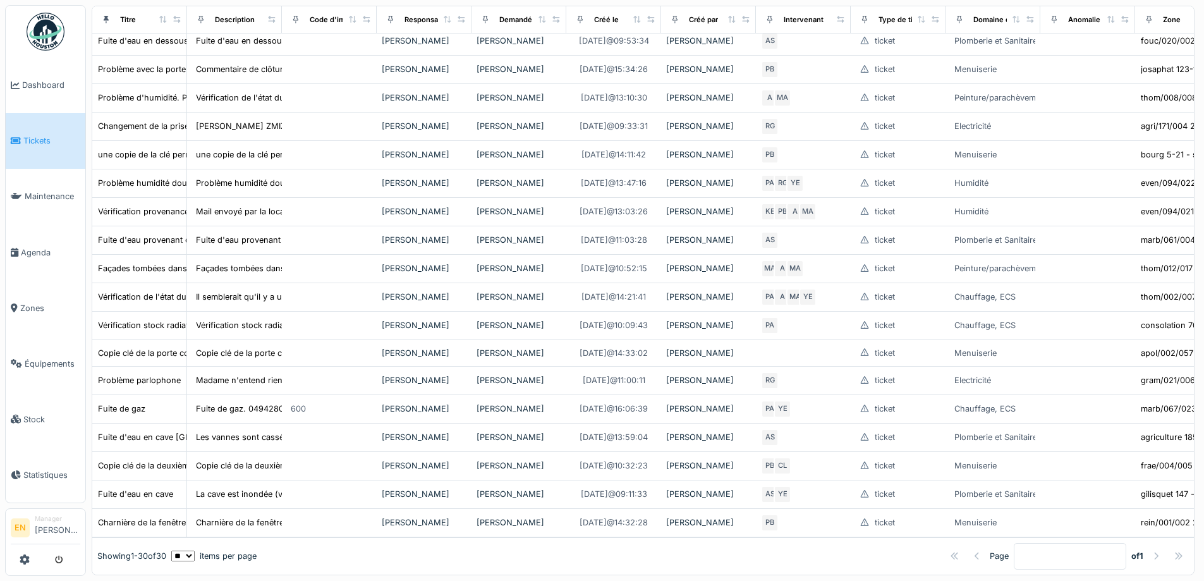
scroll to position [676, 0]
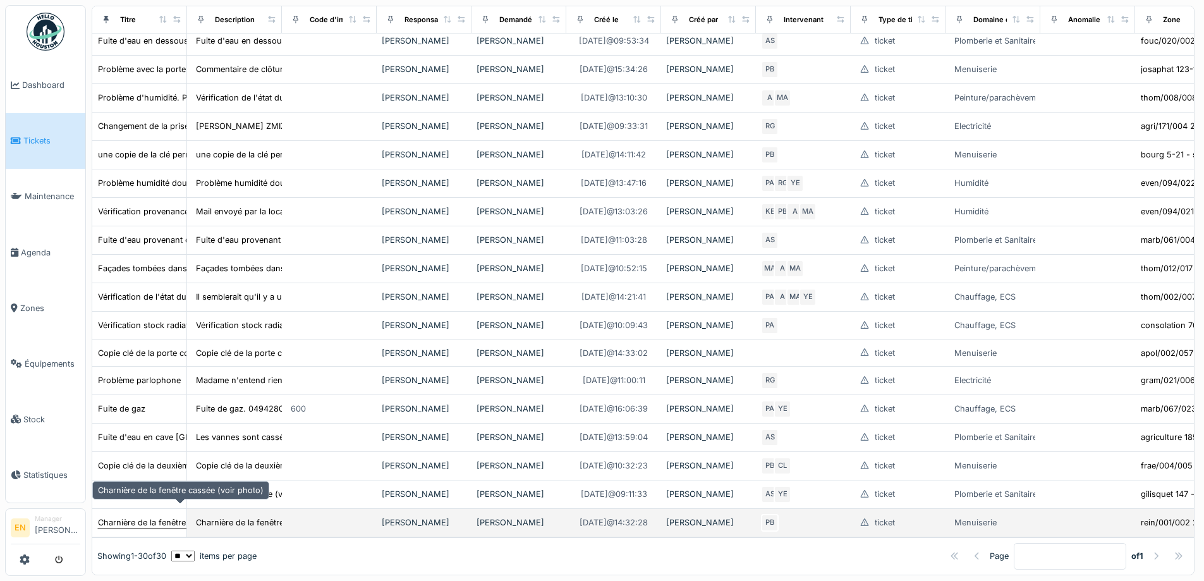
click at [152, 516] on div "Charnière de la fenêtre cassée (voir photo)" at bounding box center [181, 522] width 166 height 12
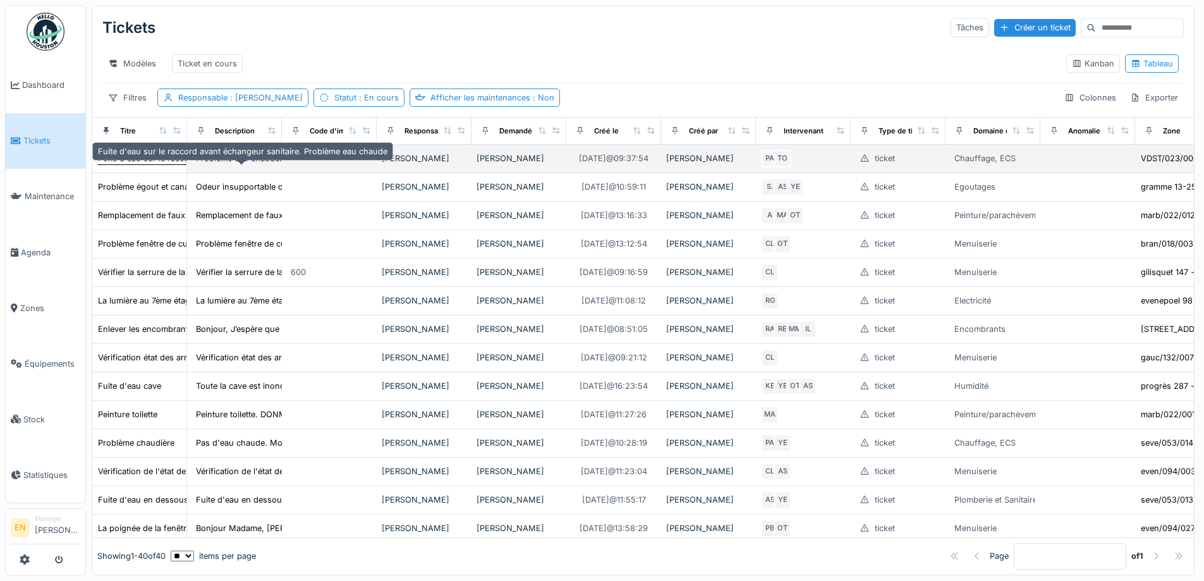
click at [141, 164] on div "Fuite d'eau sur le raccord avant échangeur sanitaire. Problème eau chaude" at bounding box center [242, 158] width 289 height 12
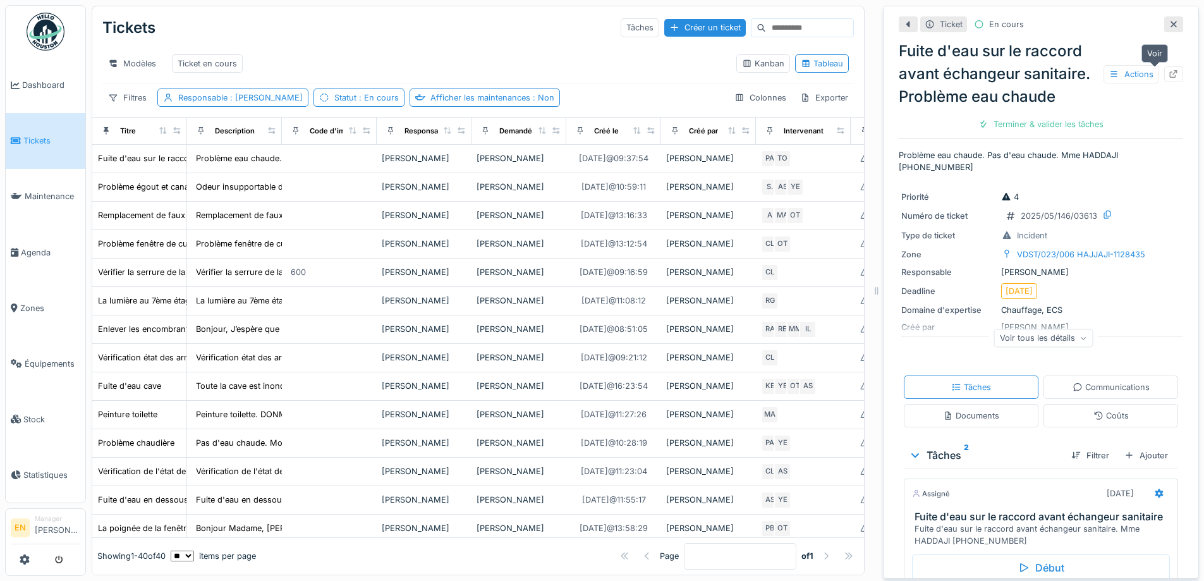
click at [1170, 75] on icon at bounding box center [1174, 74] width 8 height 8
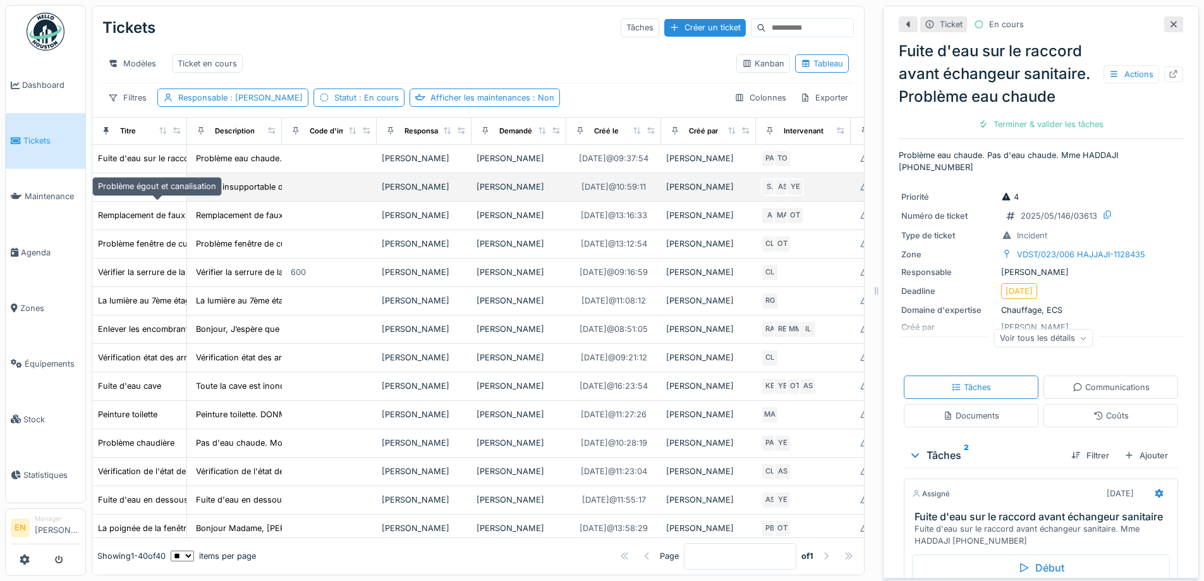
click at [136, 193] on div "Problème égout et canalisation" at bounding box center [157, 187] width 118 height 12
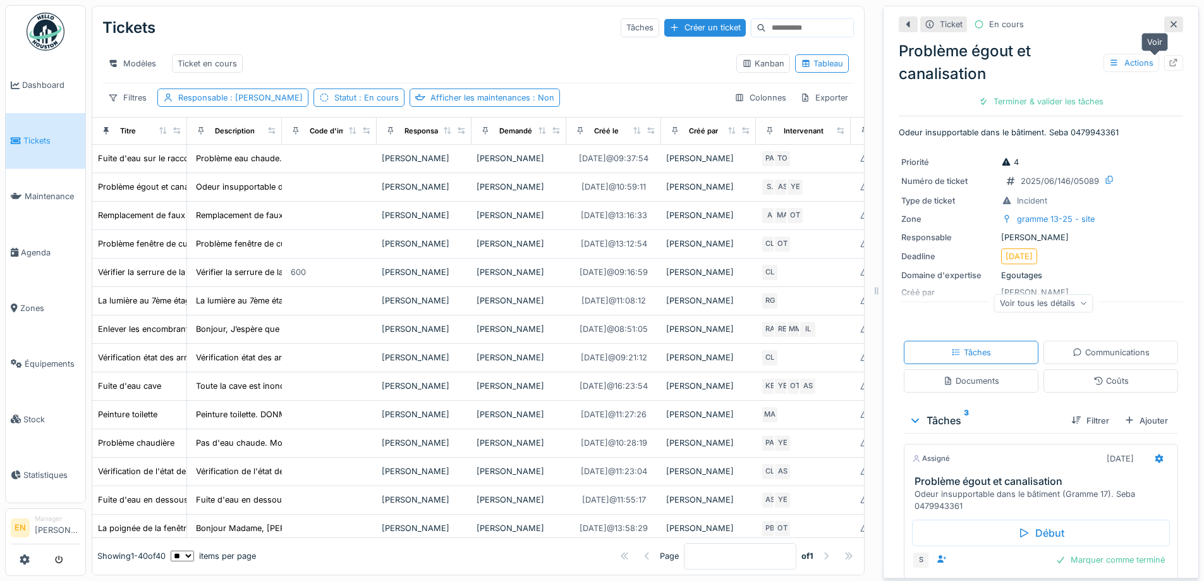
click at [1168, 64] on icon at bounding box center [1173, 63] width 10 height 8
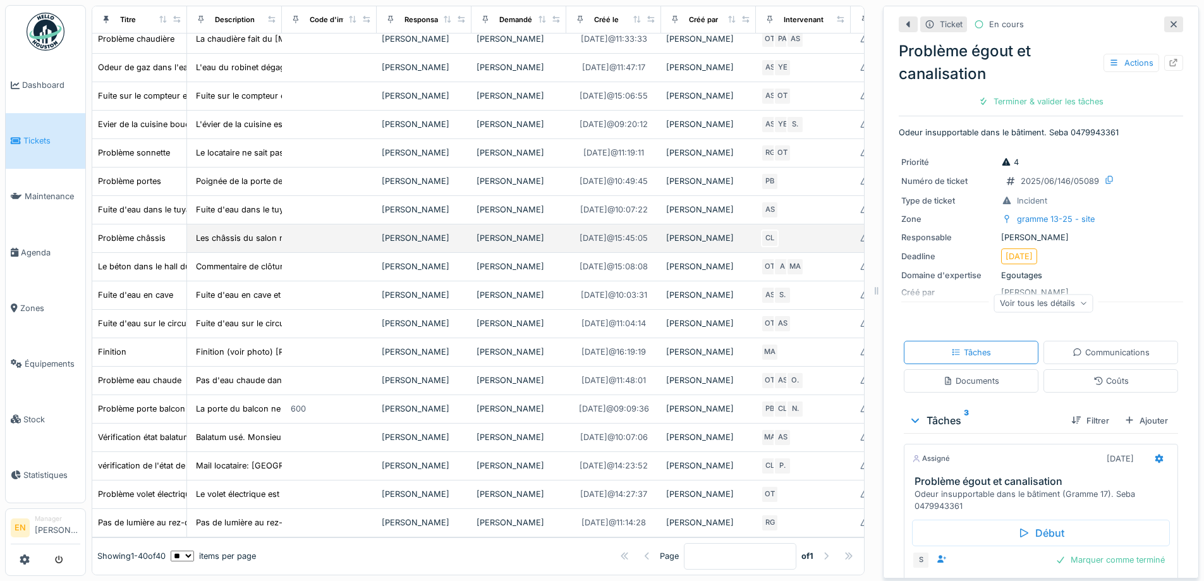
scroll to position [9, 0]
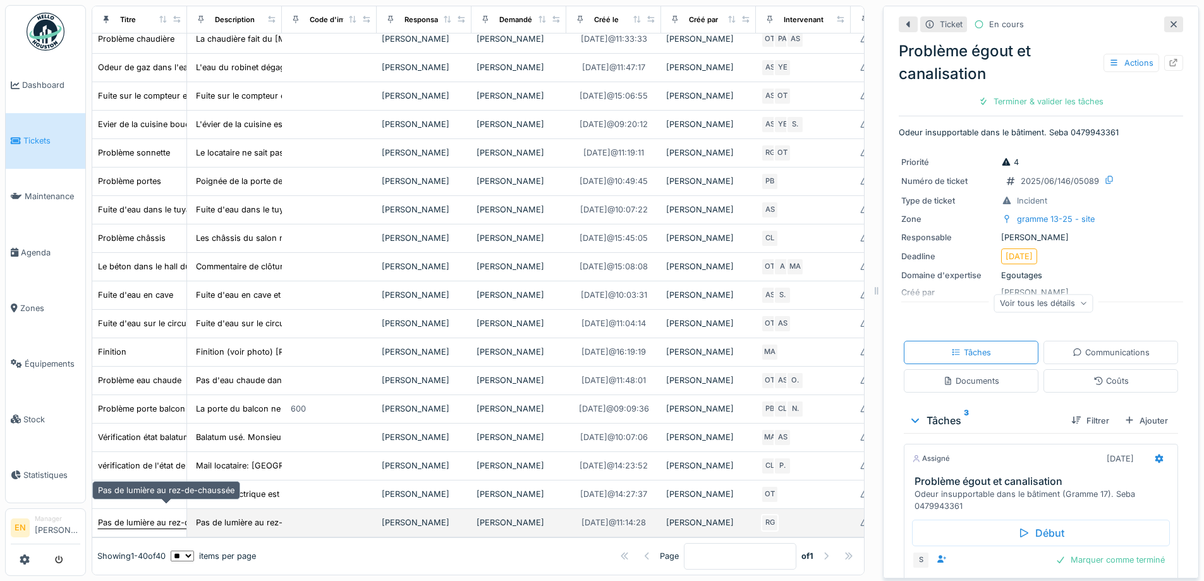
click at [137, 516] on div "Pas de lumière au rez-de-chaussée" at bounding box center [166, 522] width 136 height 12
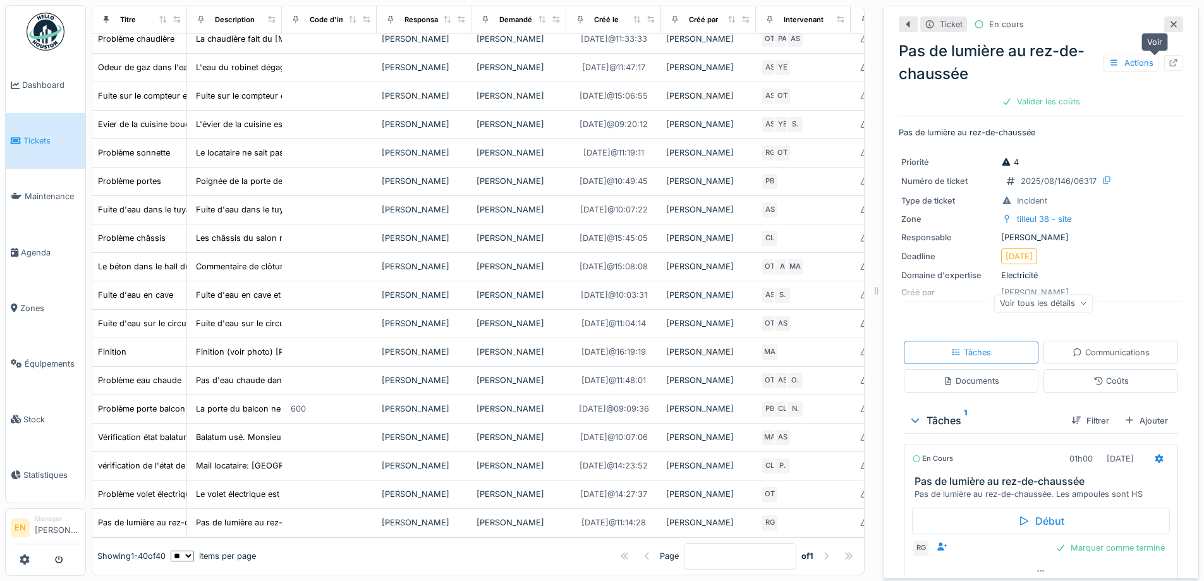
click at [1168, 59] on icon at bounding box center [1173, 63] width 10 height 8
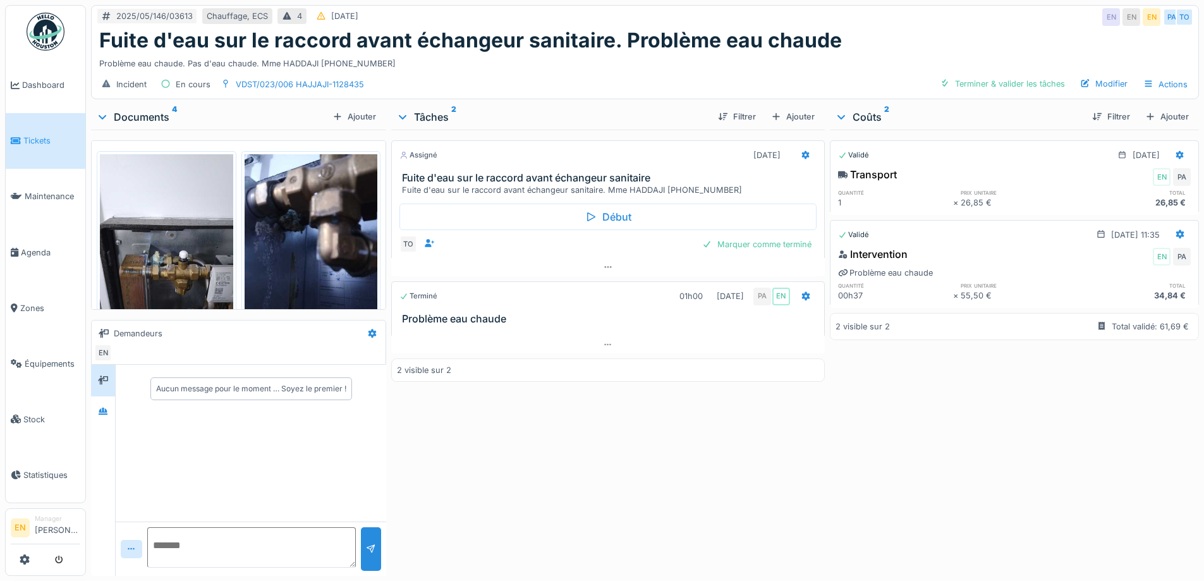
click at [539, 492] on div "Assigné [DATE] Fuite d'eau sur le raccord avant échangeur sanitaire Fuite d'eau…" at bounding box center [607, 350] width 433 height 441
click at [108, 411] on icon at bounding box center [103, 411] width 10 height 8
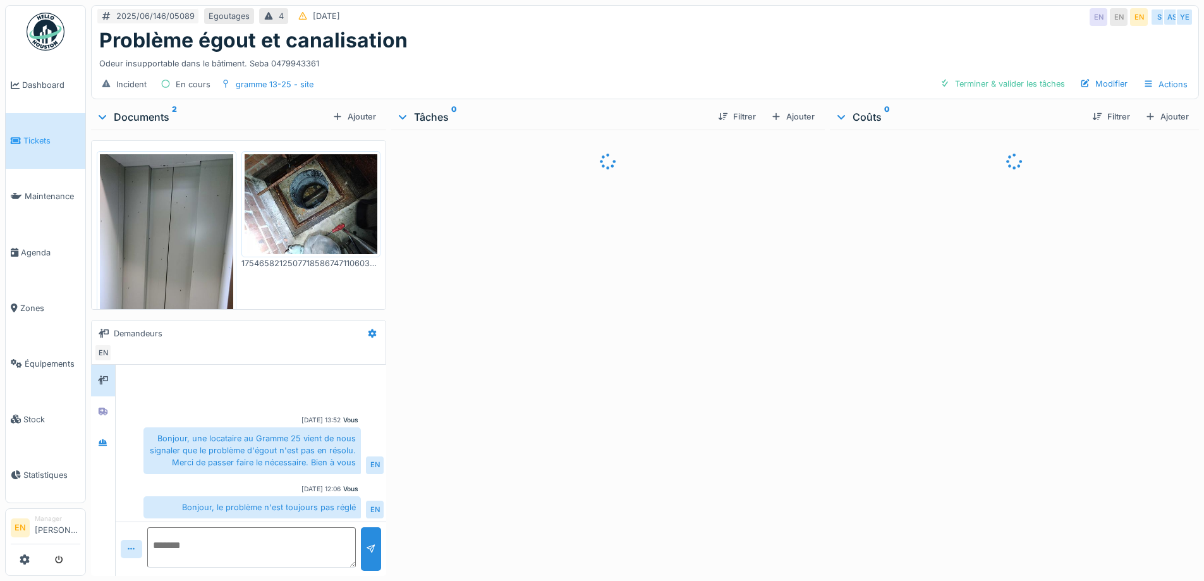
scroll to position [3, 0]
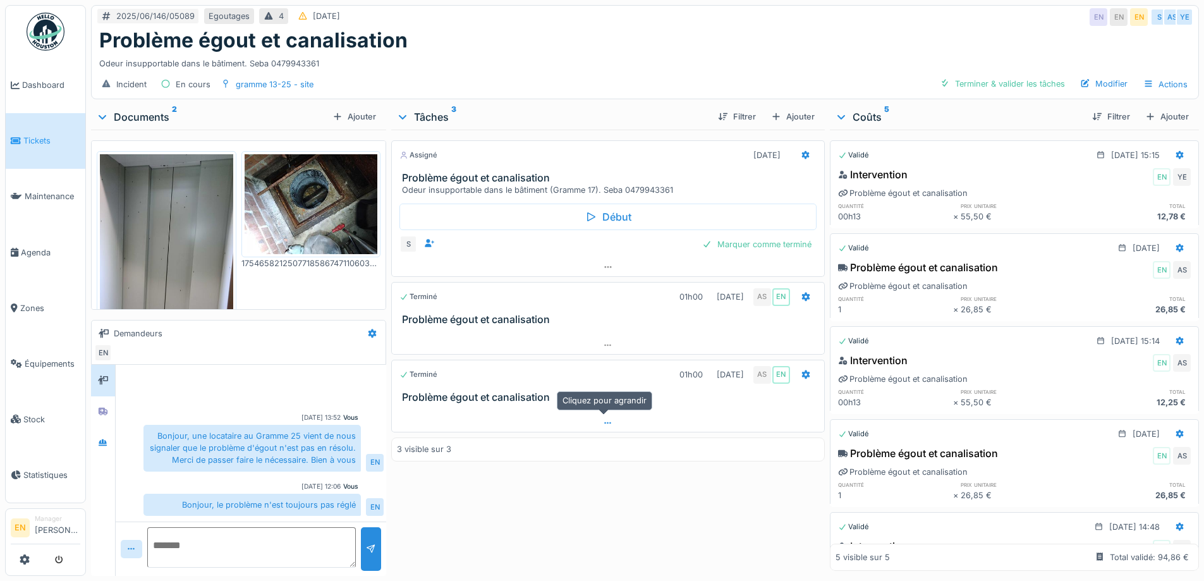
click at [605, 424] on icon at bounding box center [608, 423] width 10 height 8
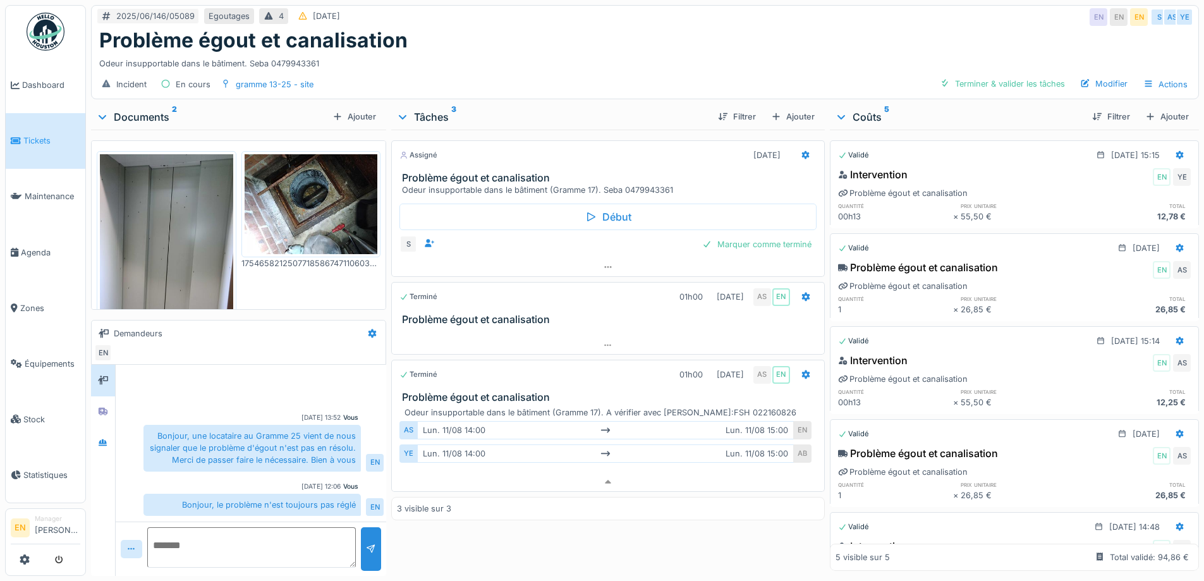
scroll to position [0, 0]
click at [100, 439] on icon at bounding box center [103, 442] width 9 height 7
